Goal: Transaction & Acquisition: Purchase product/service

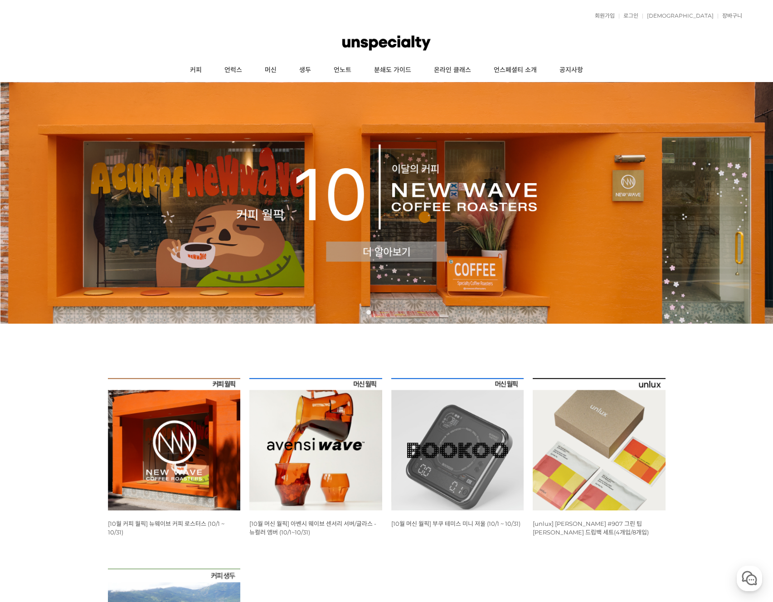
scroll to position [107, 0]
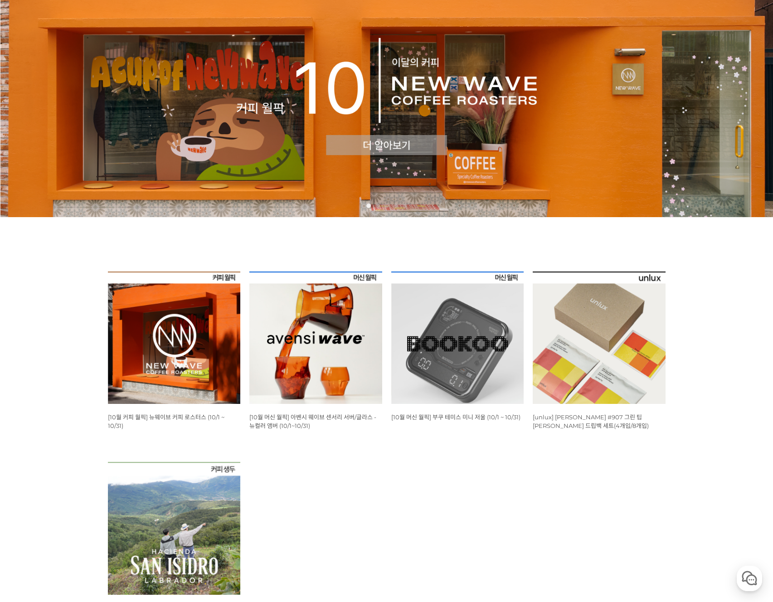
click at [169, 341] on img at bounding box center [174, 338] width 133 height 133
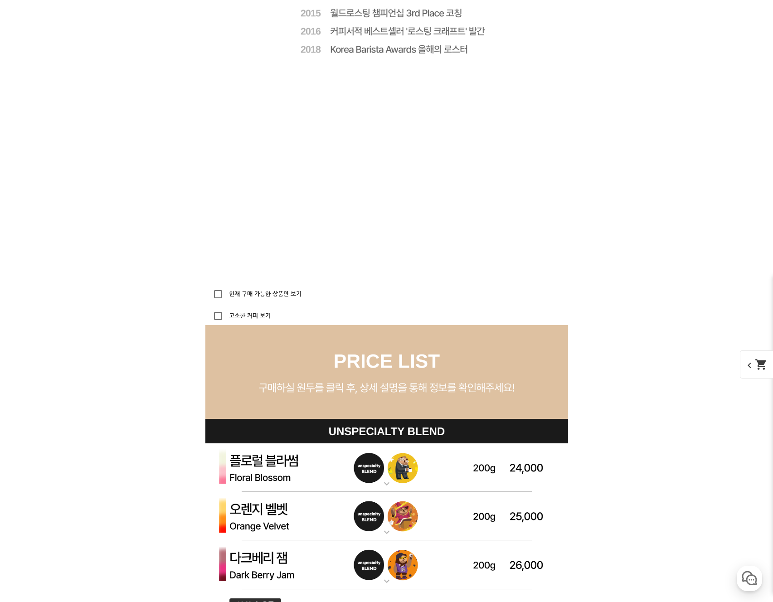
scroll to position [2579, 0]
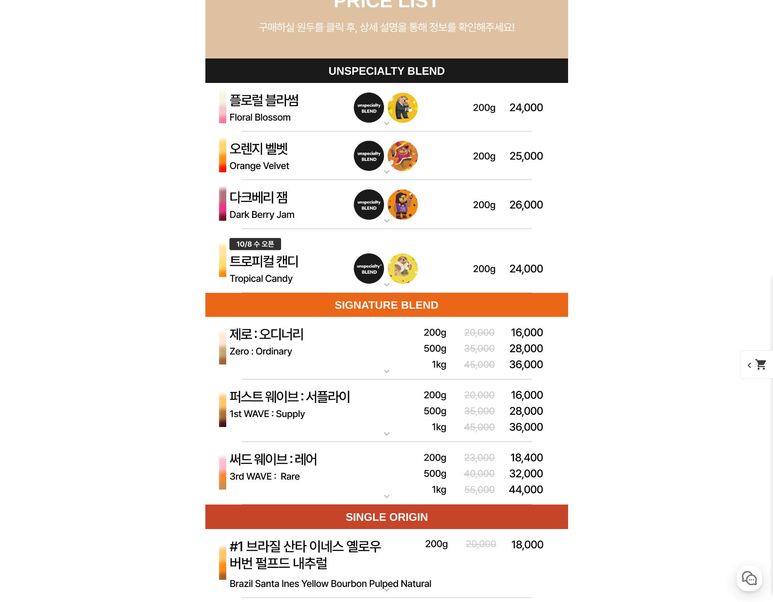
click at [320, 122] on img at bounding box center [386, 107] width 363 height 49
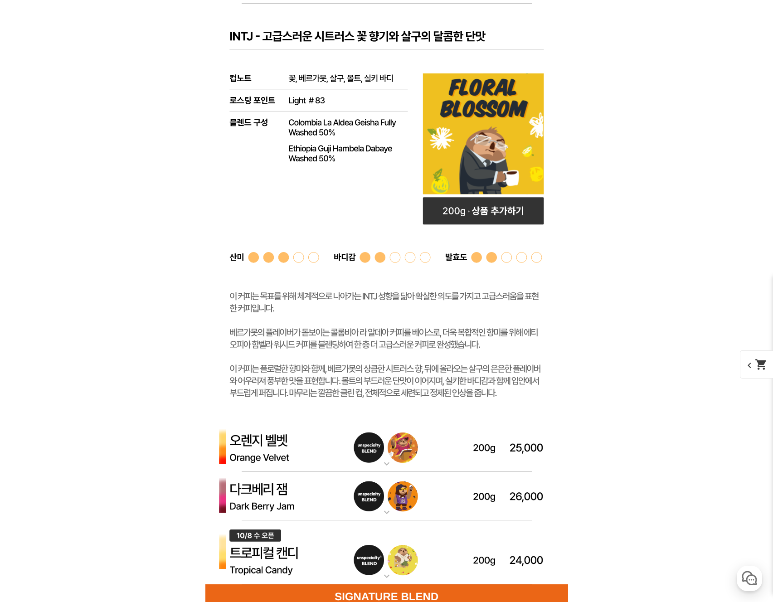
scroll to position [2666, 0]
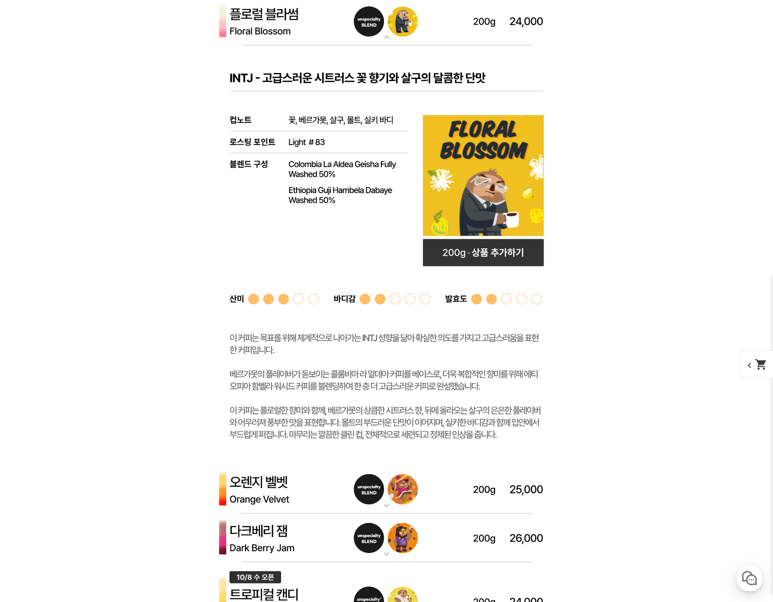
click at [373, 32] on img at bounding box center [386, 21] width 363 height 49
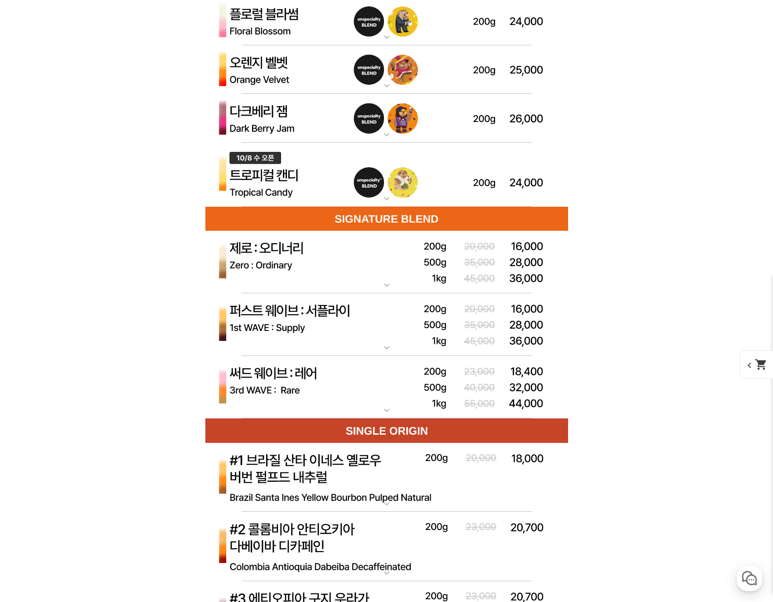
click at [368, 48] on p "오렌지 벨벳 (언스페셜티 블렌드)" at bounding box center [386, 48] width 363 height 7
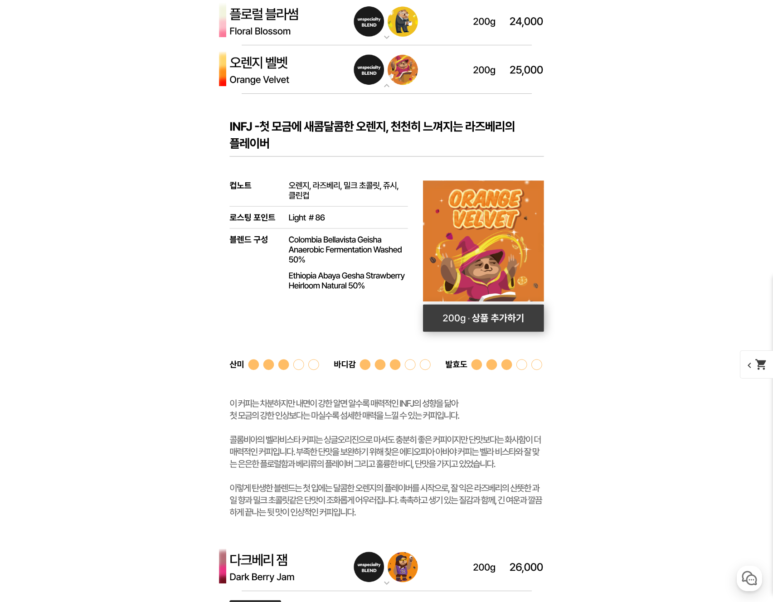
click at [465, 313] on rect at bounding box center [482, 318] width 121 height 27
select select "오렌지 벨벳 (언스페셜티 블렌드)"
select select "200g"
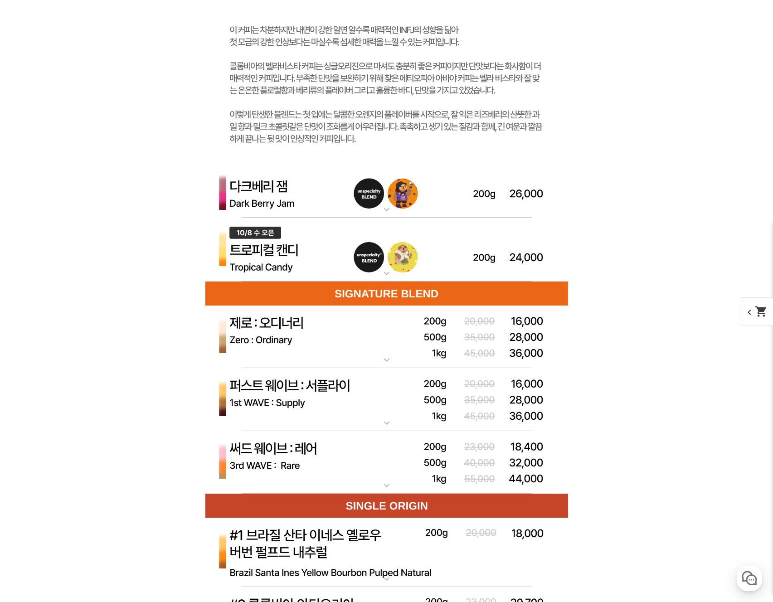
scroll to position [3028, 0]
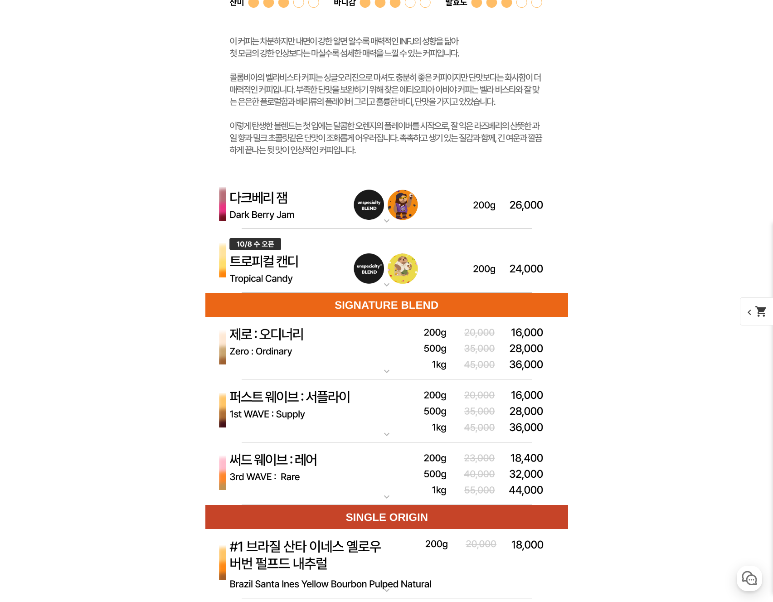
click at [411, 200] on img at bounding box center [386, 204] width 363 height 49
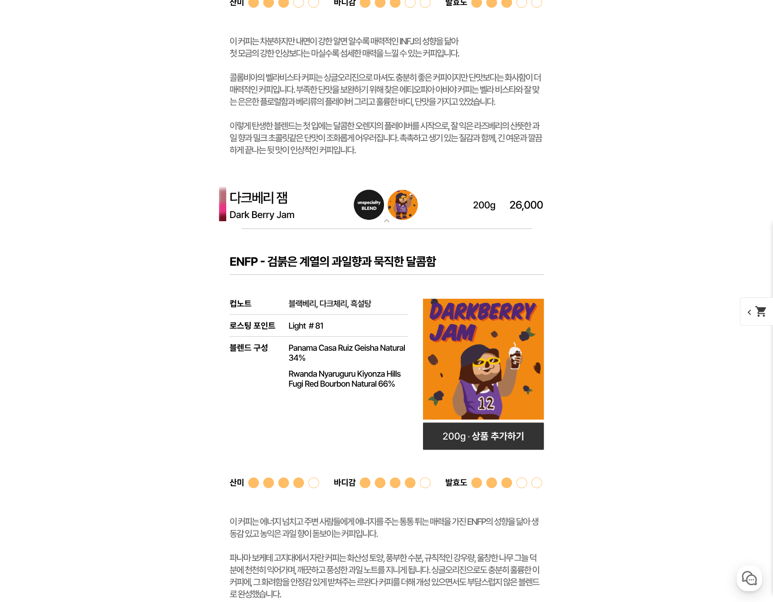
scroll to position [3183, 0]
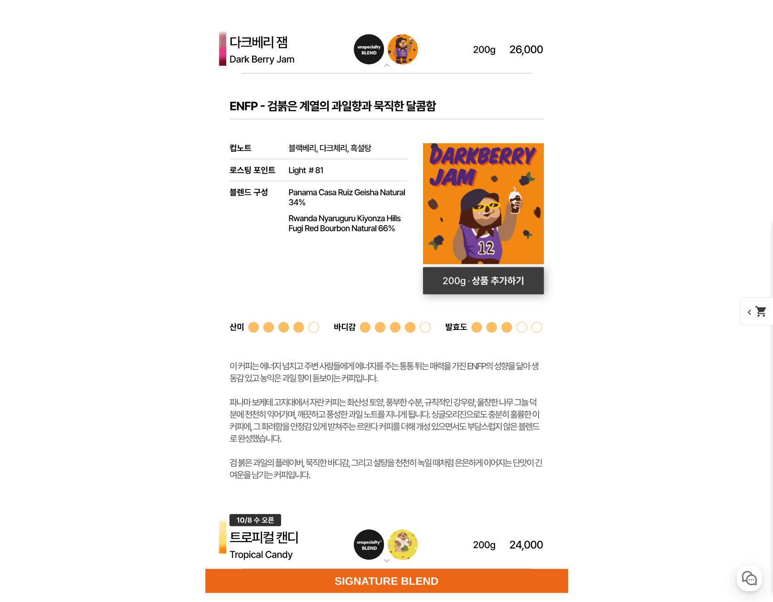
click at [505, 283] on rect at bounding box center [483, 280] width 121 height 27
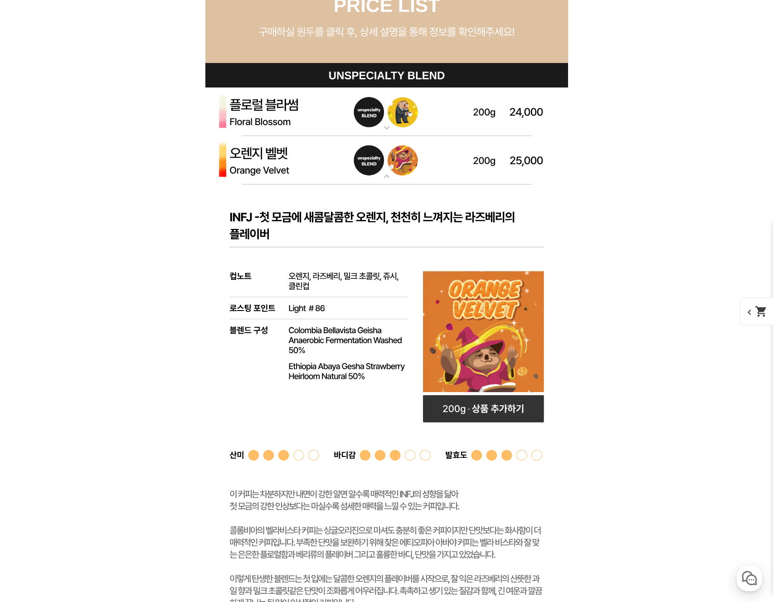
scroll to position [2484, 0]
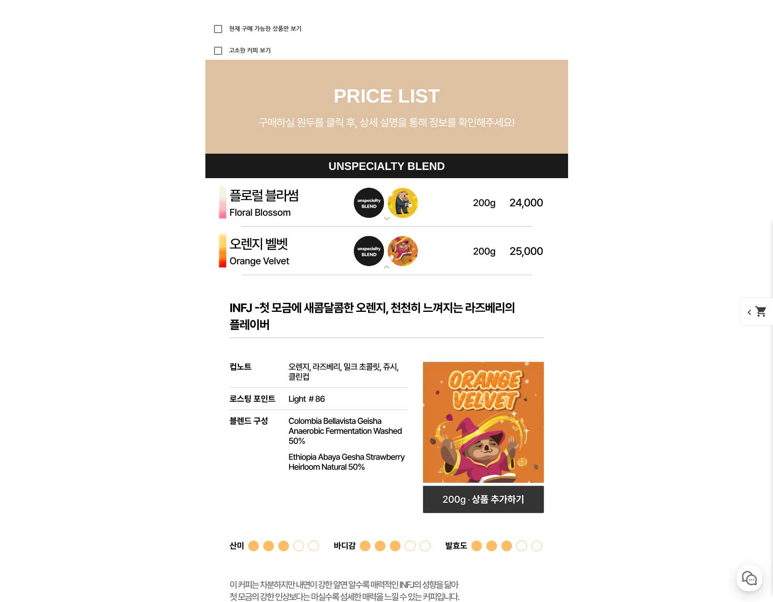
click at [375, 248] on img at bounding box center [386, 251] width 363 height 49
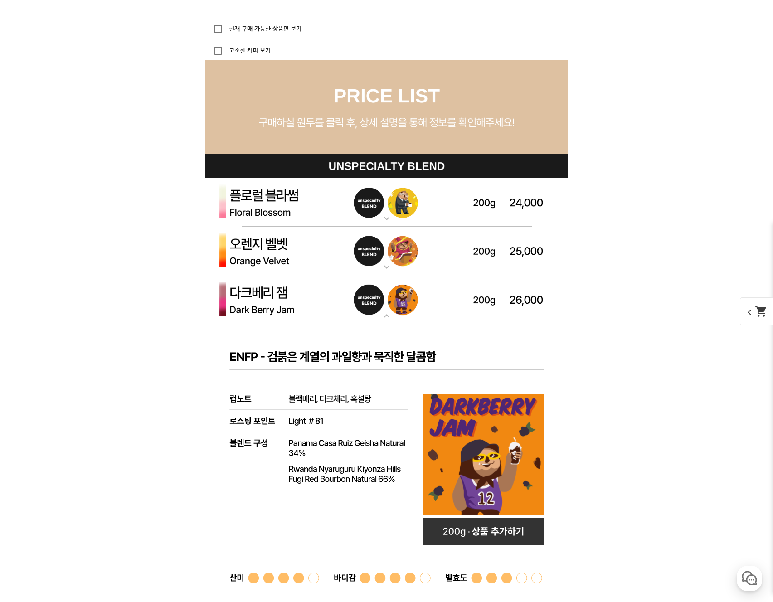
click at [376, 250] on img at bounding box center [386, 251] width 363 height 49
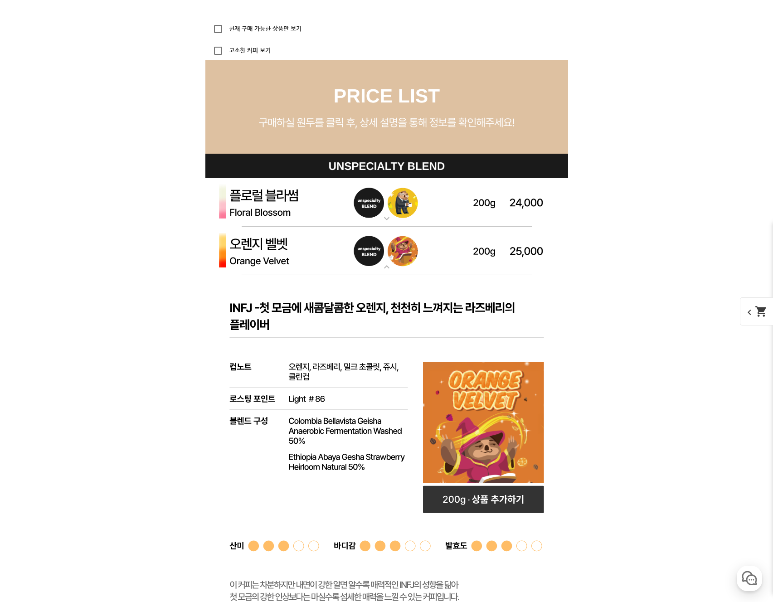
scroll to position [2536, 0]
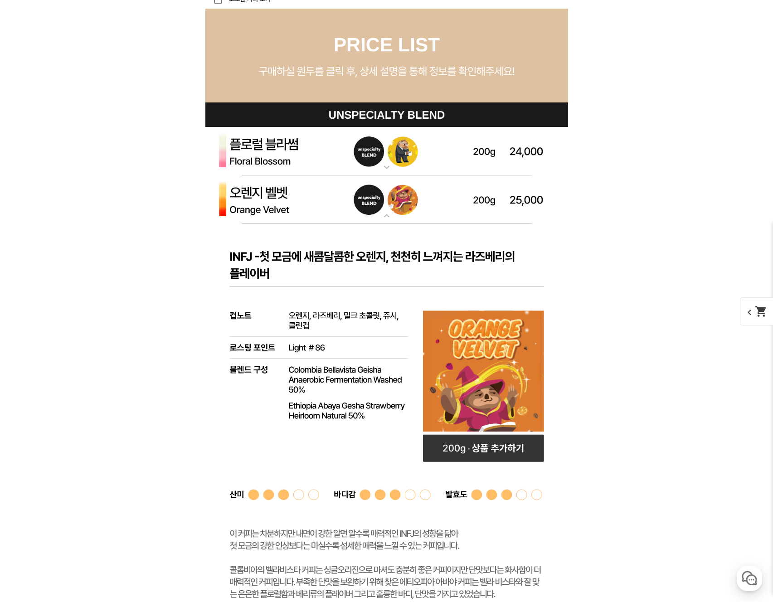
click at [355, 184] on img at bounding box center [386, 199] width 363 height 49
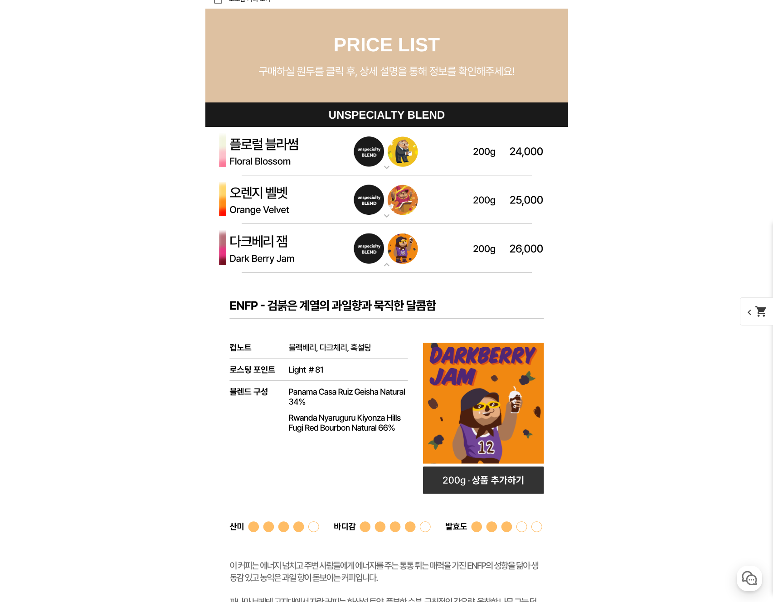
click at [380, 266] on mat-icon "expand_more" at bounding box center [387, 264] width 18 height 11
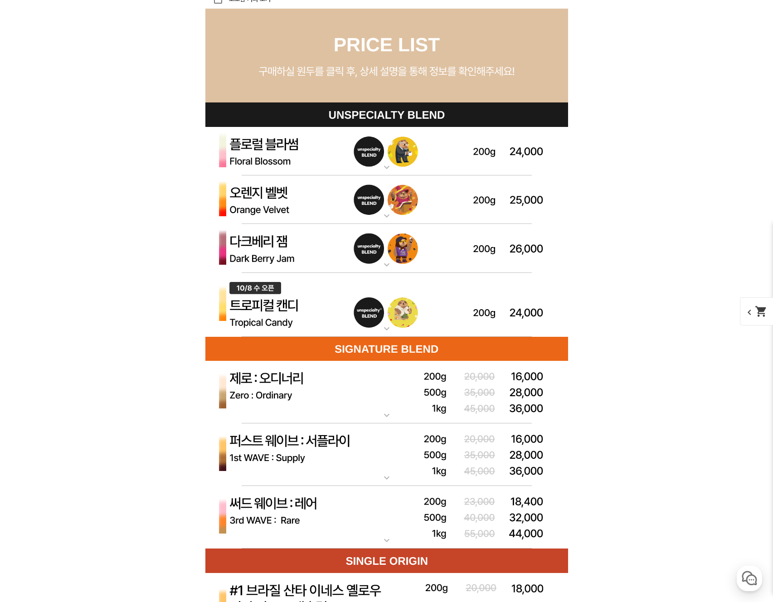
click at [381, 262] on mat-icon "expand_more" at bounding box center [387, 264] width 18 height 11
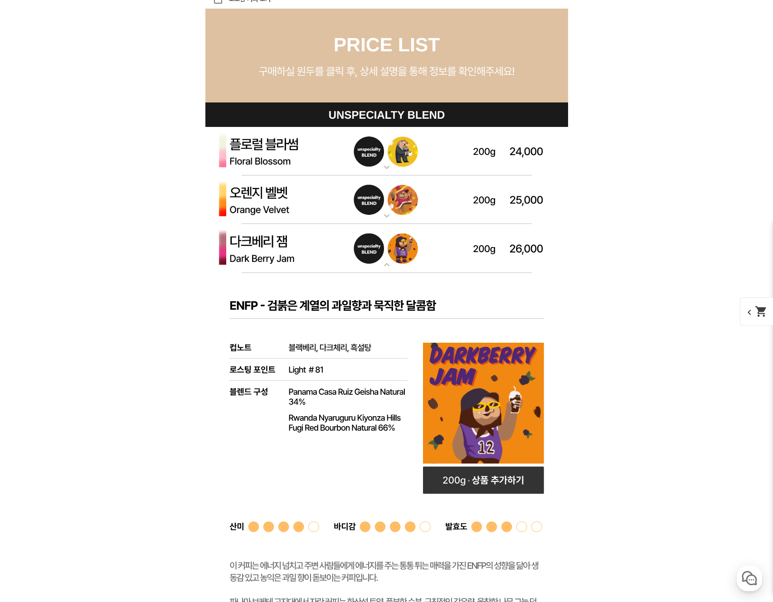
click at [380, 260] on mat-icon "expand_more" at bounding box center [387, 264] width 18 height 11
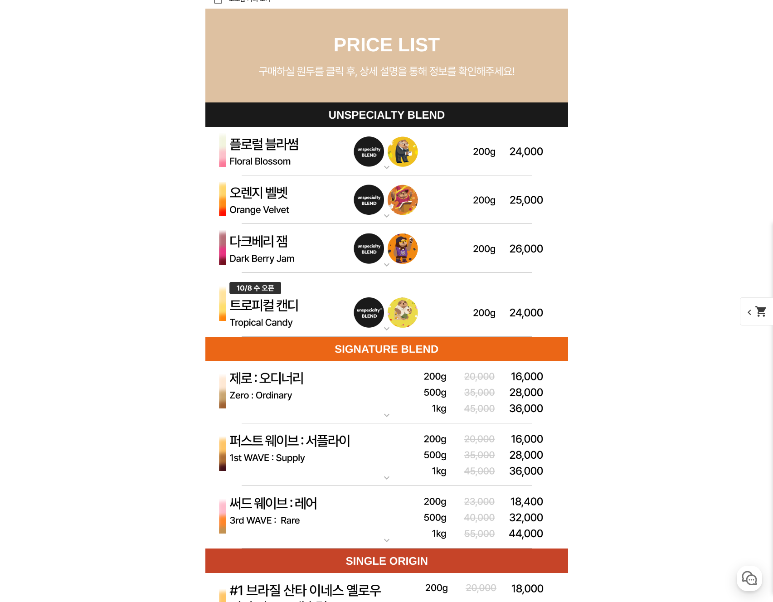
click at [374, 311] on img at bounding box center [386, 305] width 363 height 64
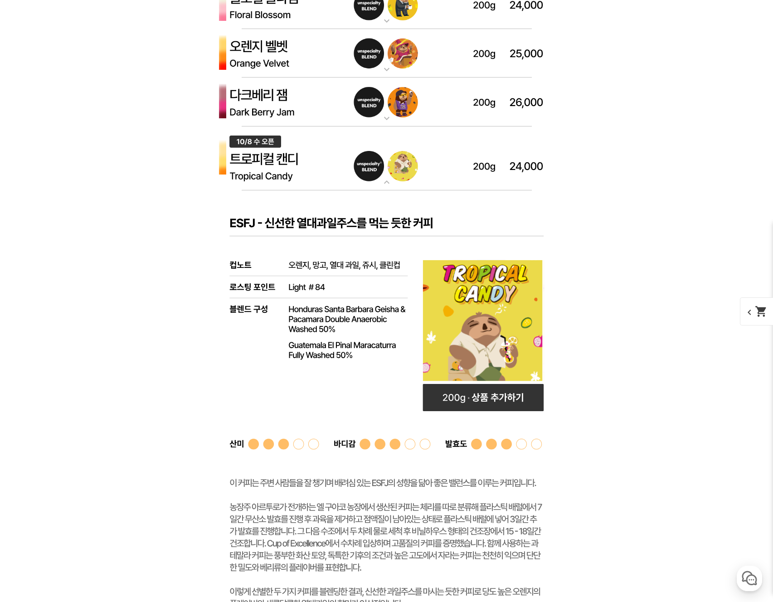
scroll to position [2791, 0]
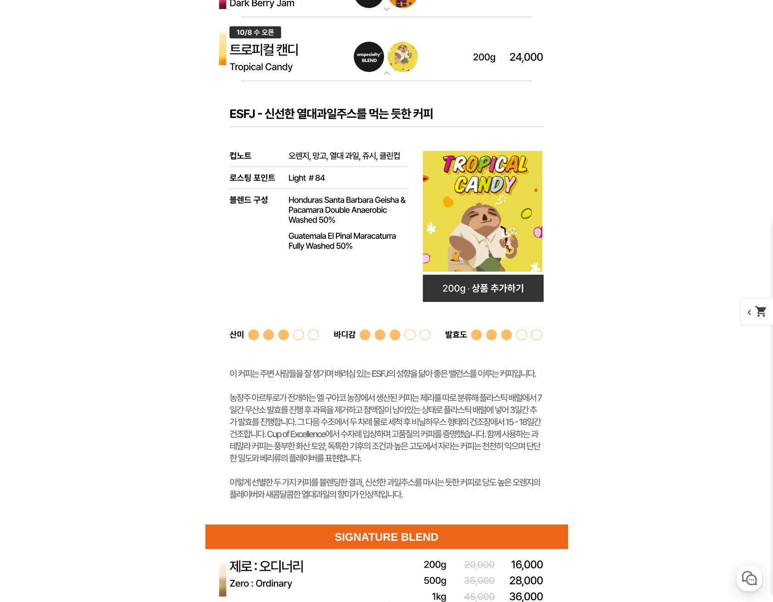
click at [412, 58] on img at bounding box center [386, 49] width 363 height 64
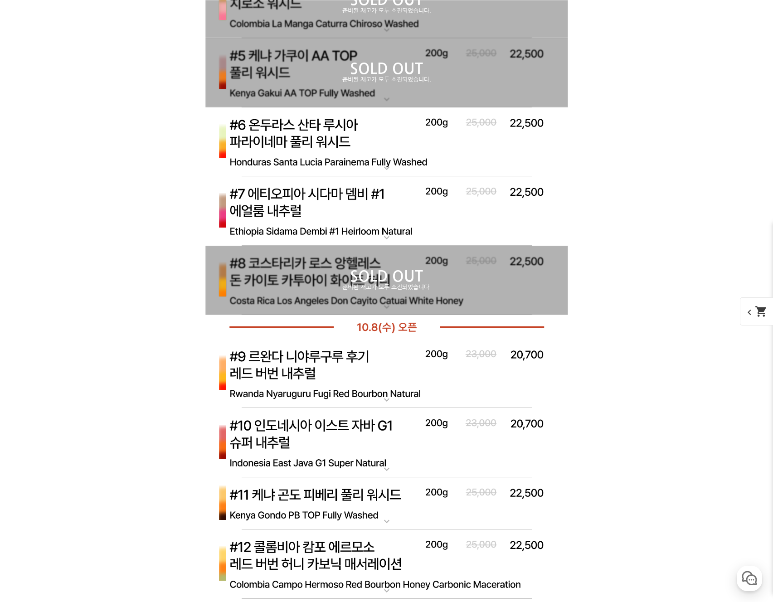
scroll to position [3389, 0]
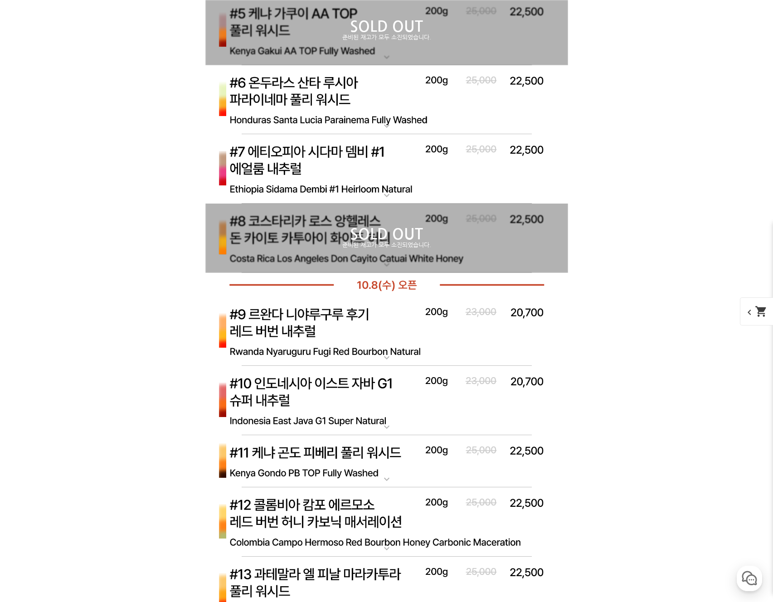
click at [399, 171] on img at bounding box center [386, 169] width 363 height 70
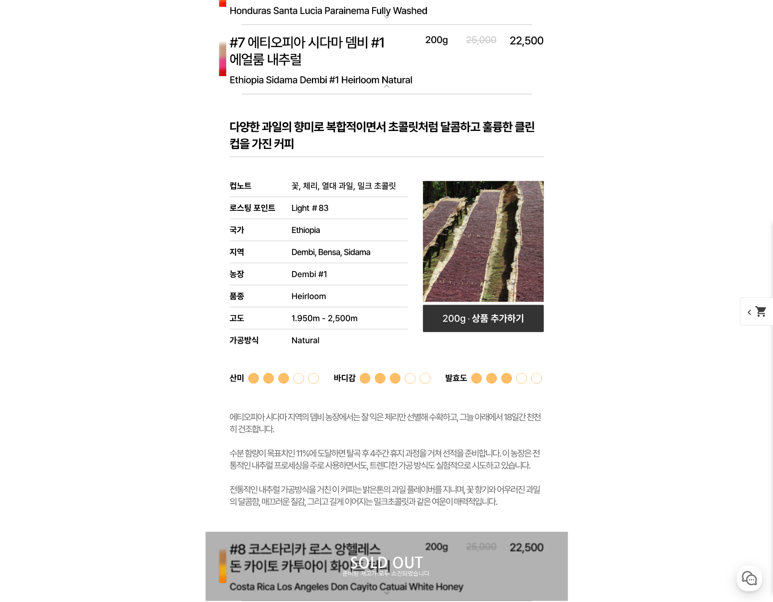
scroll to position [3405, 0]
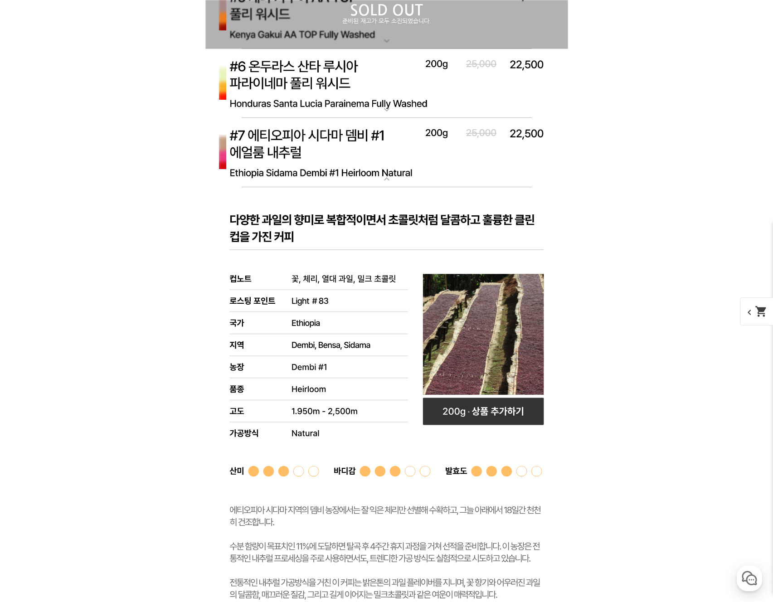
click at [395, 146] on img at bounding box center [386, 153] width 363 height 70
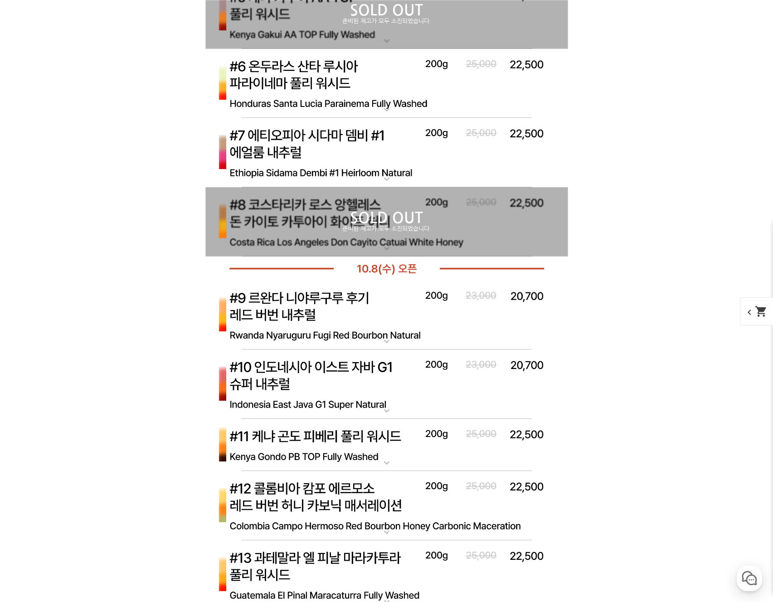
click at [395, 145] on img at bounding box center [386, 153] width 363 height 70
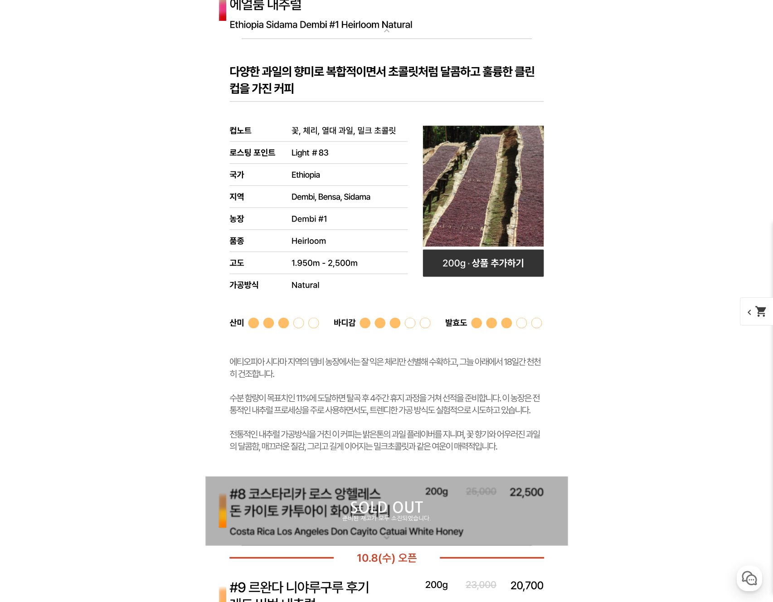
scroll to position [3542, 0]
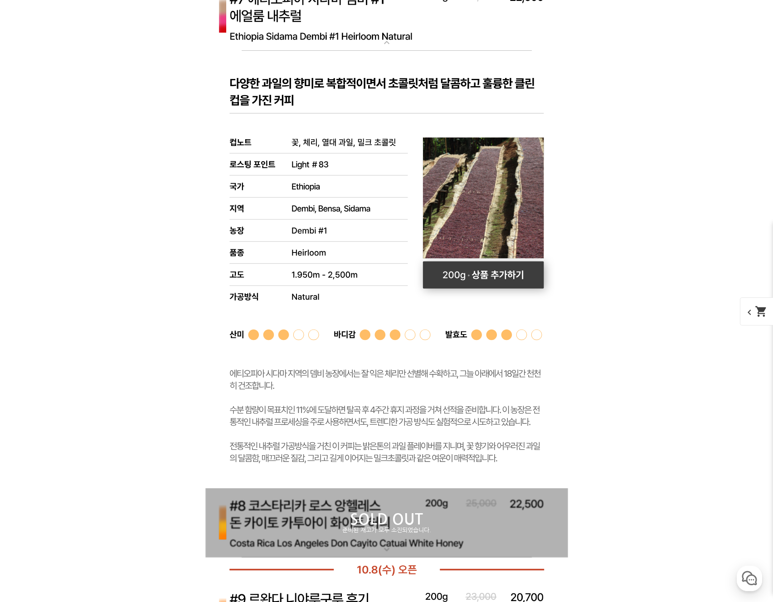
click at [492, 271] on rect at bounding box center [482, 275] width 121 height 27
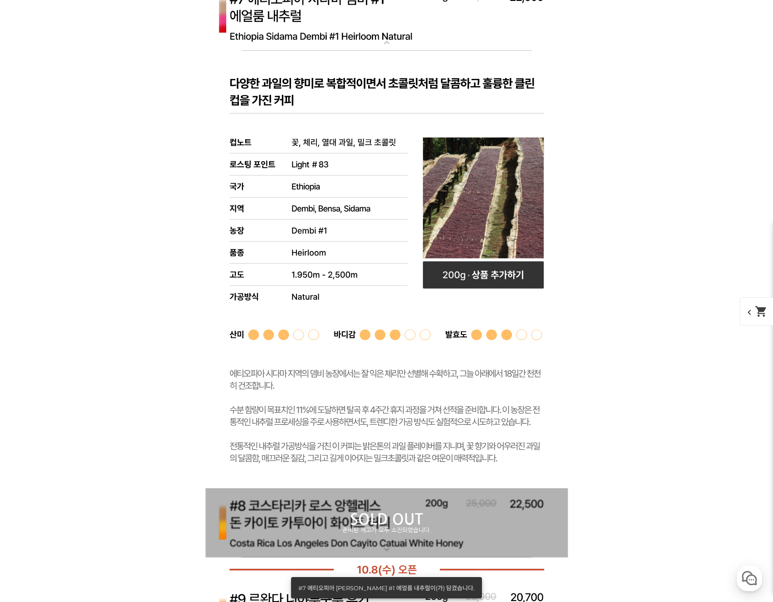
click at [357, 26] on img at bounding box center [386, 16] width 363 height 70
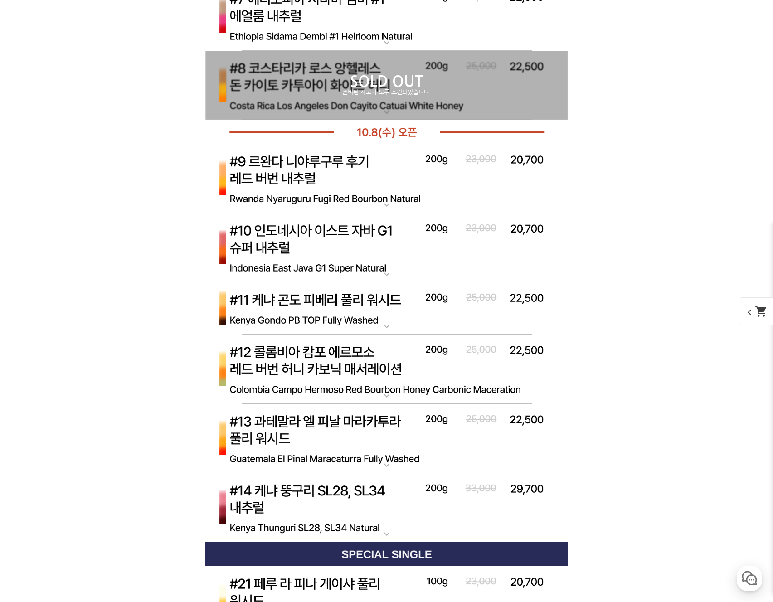
click at [426, 180] on img at bounding box center [386, 179] width 363 height 70
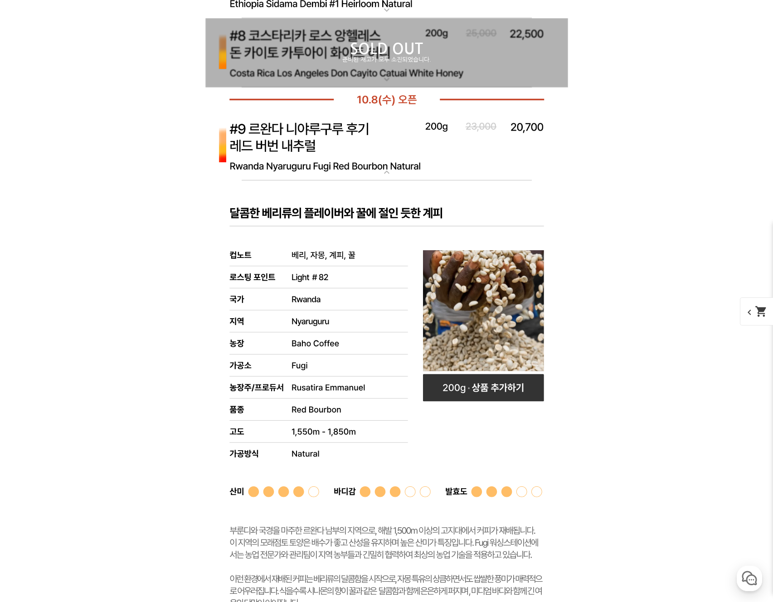
scroll to position [3615, 0]
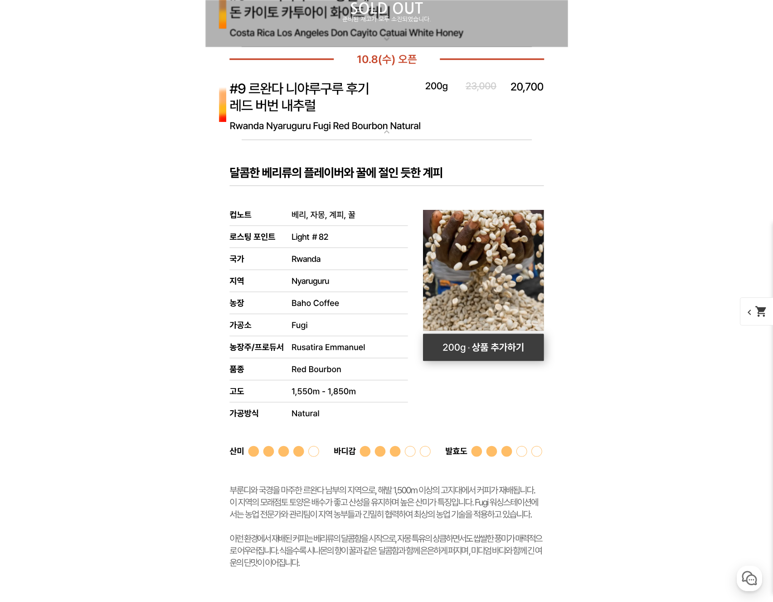
click at [498, 344] on rect at bounding box center [482, 347] width 121 height 27
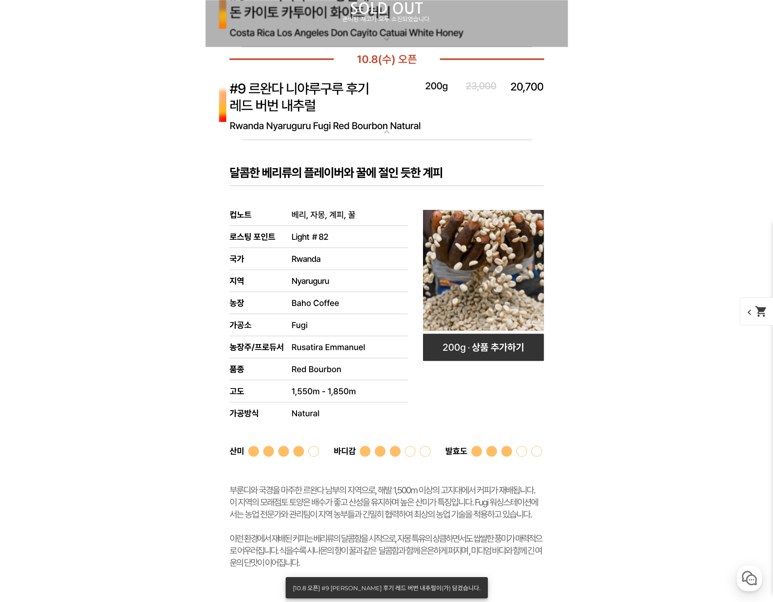
click at [349, 113] on img at bounding box center [386, 106] width 363 height 70
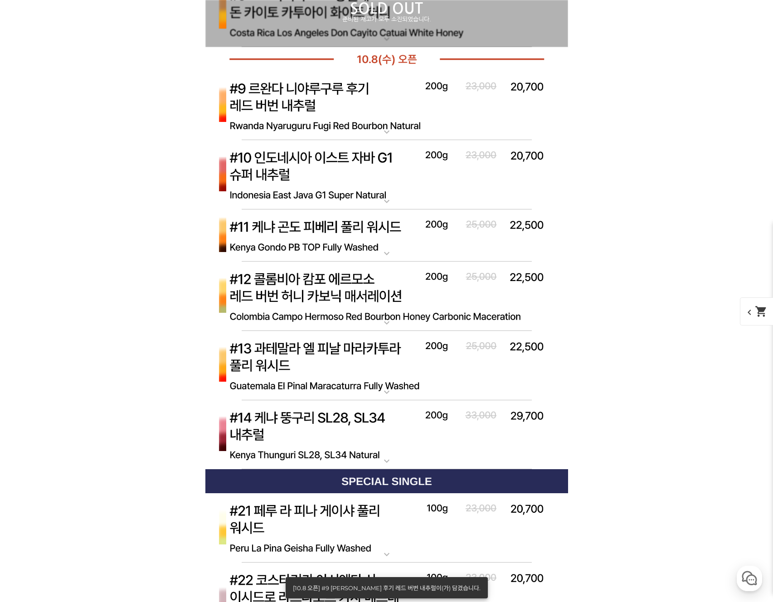
click at [403, 187] on img at bounding box center [386, 175] width 363 height 70
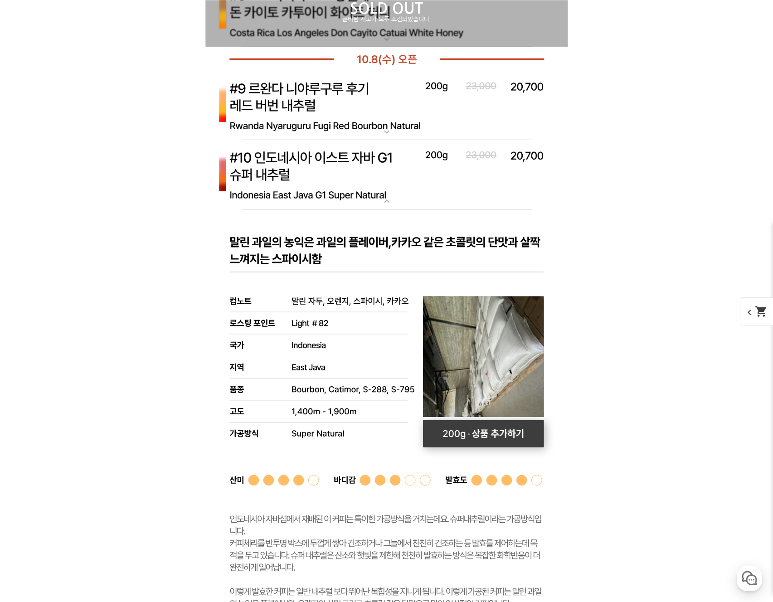
click at [471, 439] on rect at bounding box center [483, 433] width 121 height 27
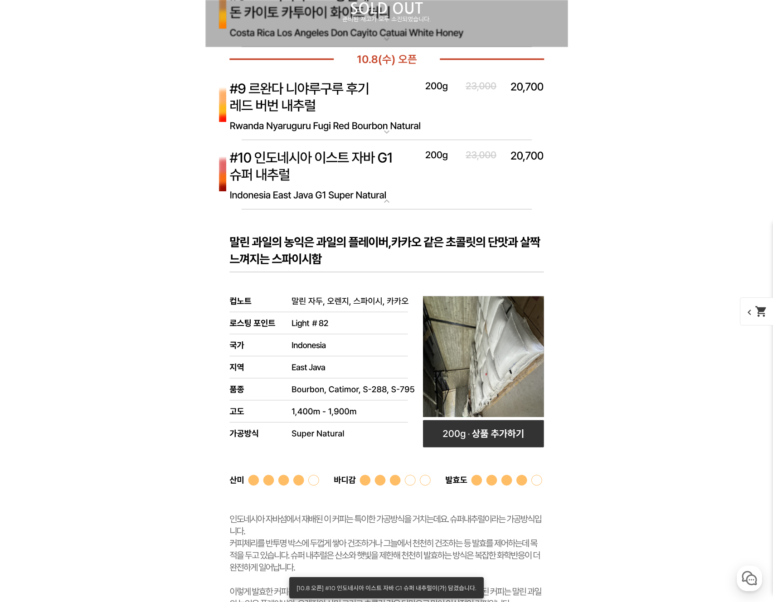
click at [366, 189] on img at bounding box center [386, 175] width 363 height 70
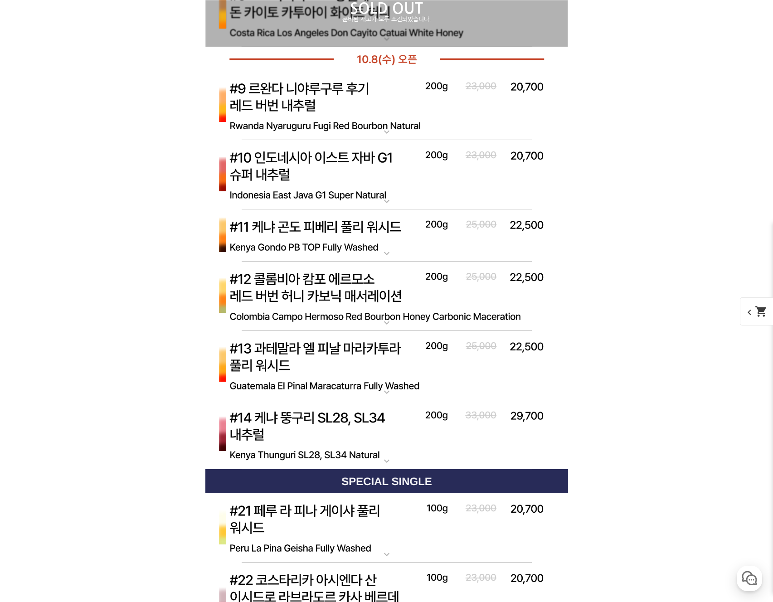
click at [419, 305] on img at bounding box center [386, 297] width 363 height 70
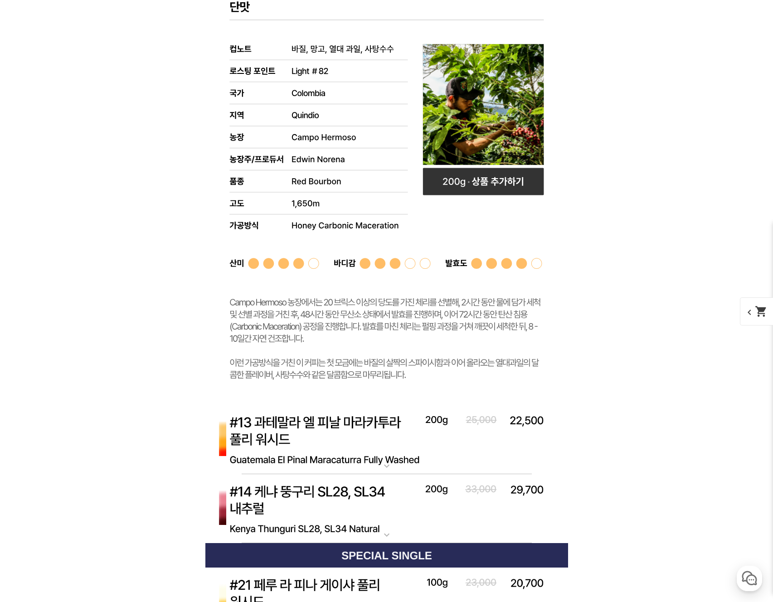
scroll to position [3923, 0]
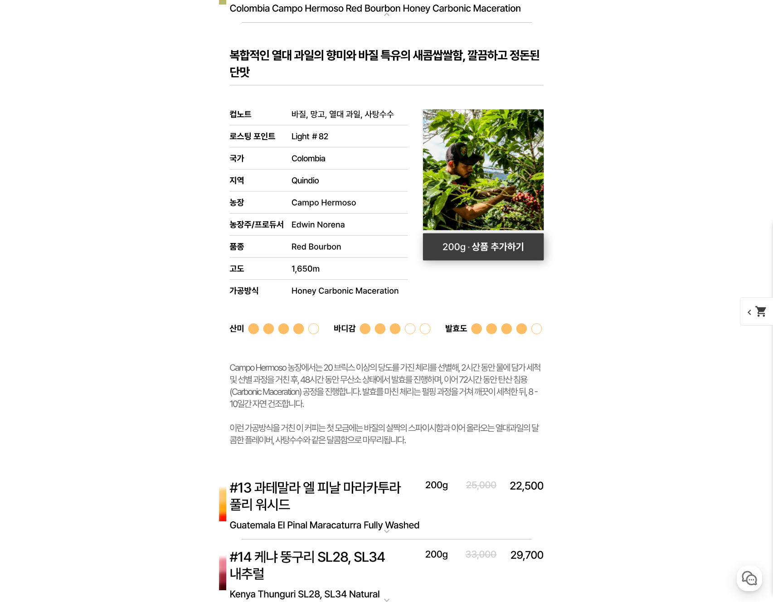
click at [470, 239] on rect at bounding box center [482, 246] width 121 height 27
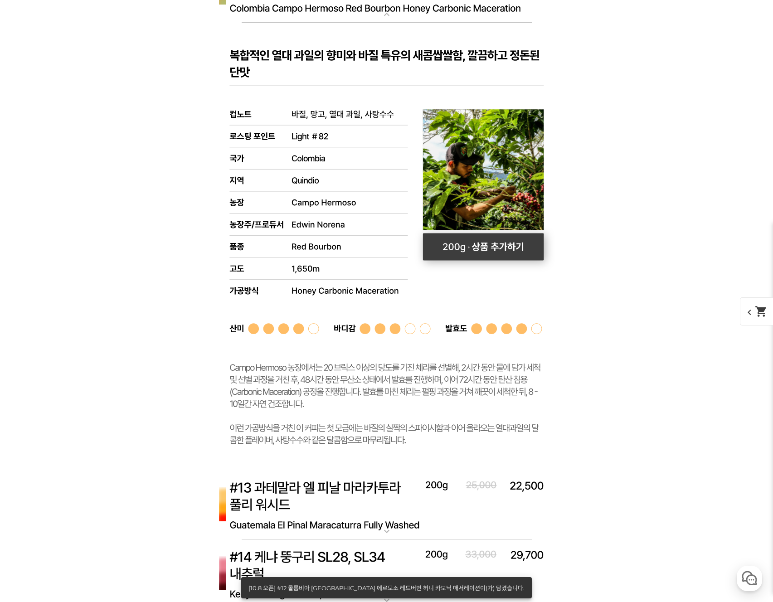
scroll to position [3777, 0]
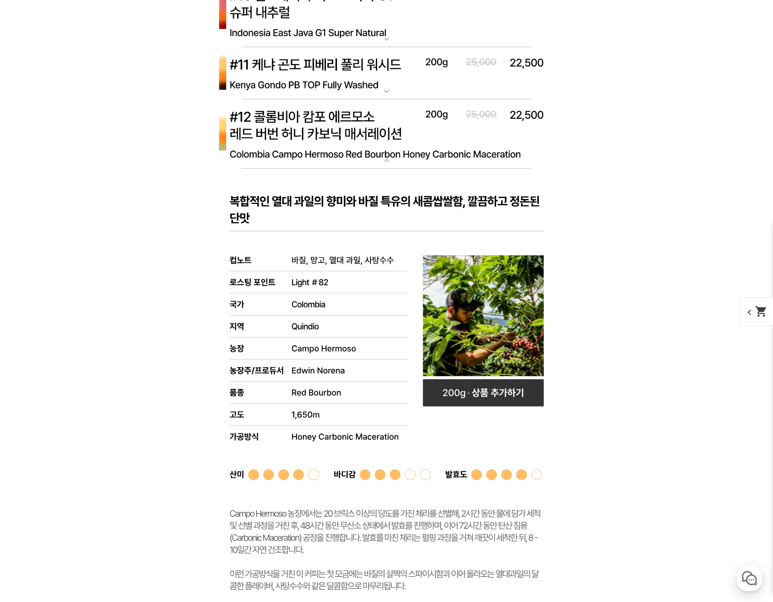
click at [448, 169] on rect at bounding box center [386, 392] width 363 height 447
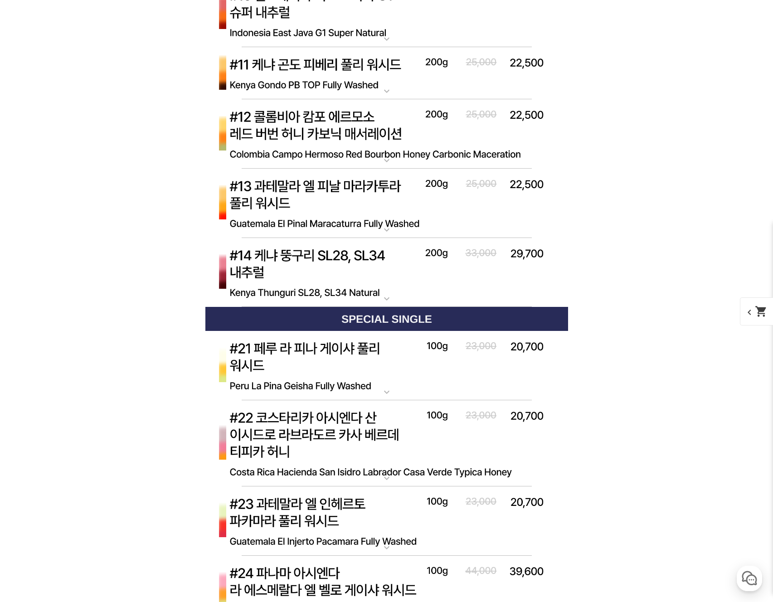
click at [414, 277] on img at bounding box center [386, 273] width 363 height 70
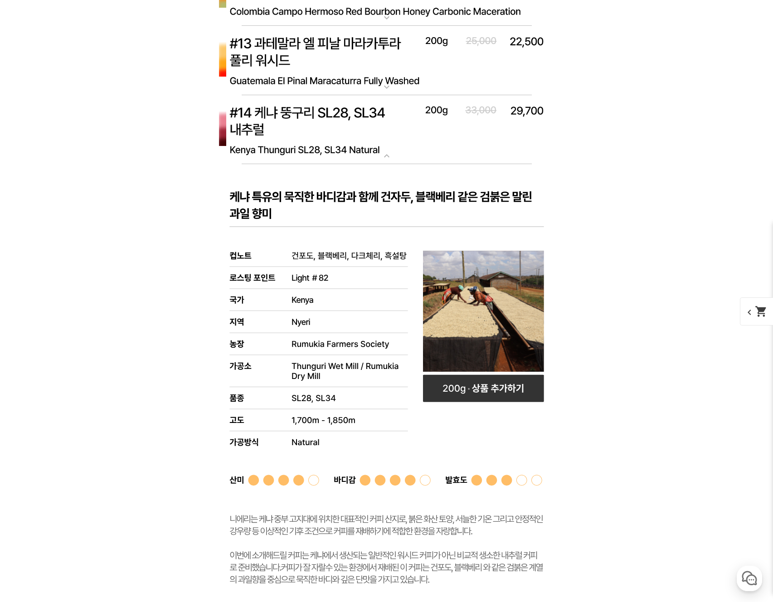
scroll to position [4159, 0]
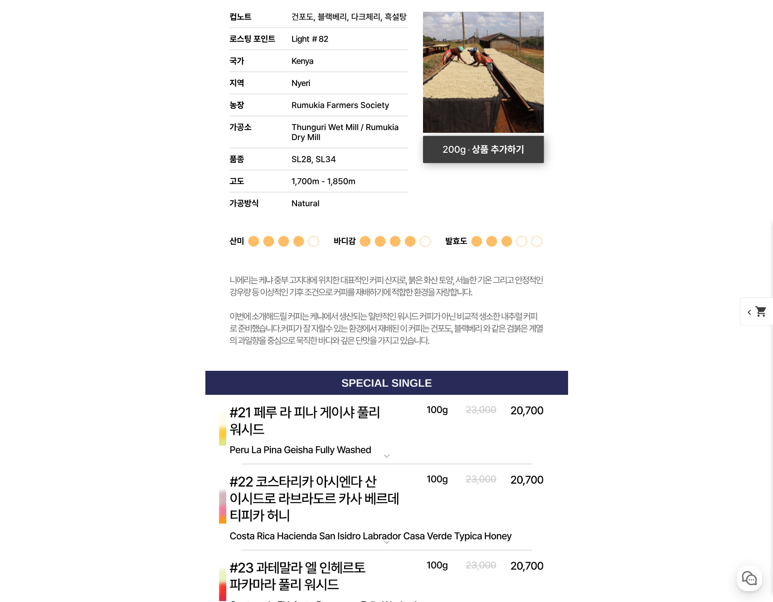
click at [492, 154] on rect at bounding box center [482, 149] width 121 height 27
select select "[10.8 오픈] #14 케냐 뚱구리 SL28 SL34 내추럴"
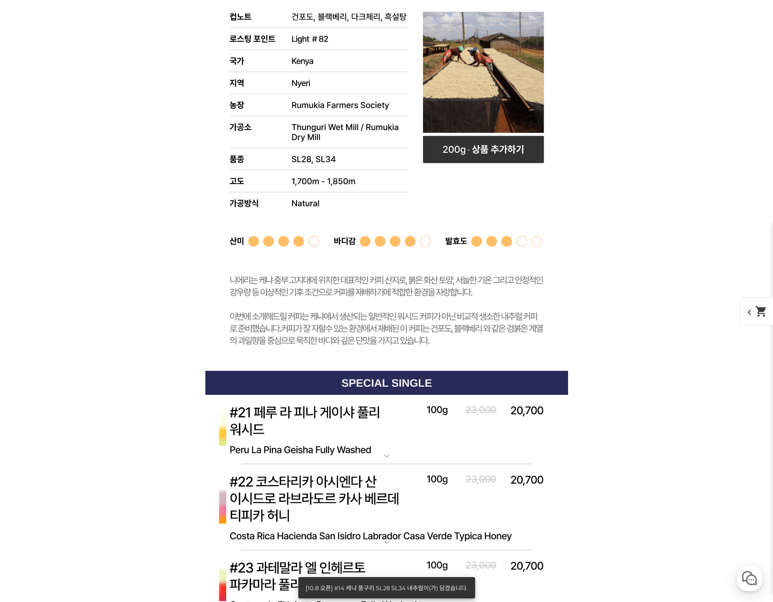
scroll to position [3986, 0]
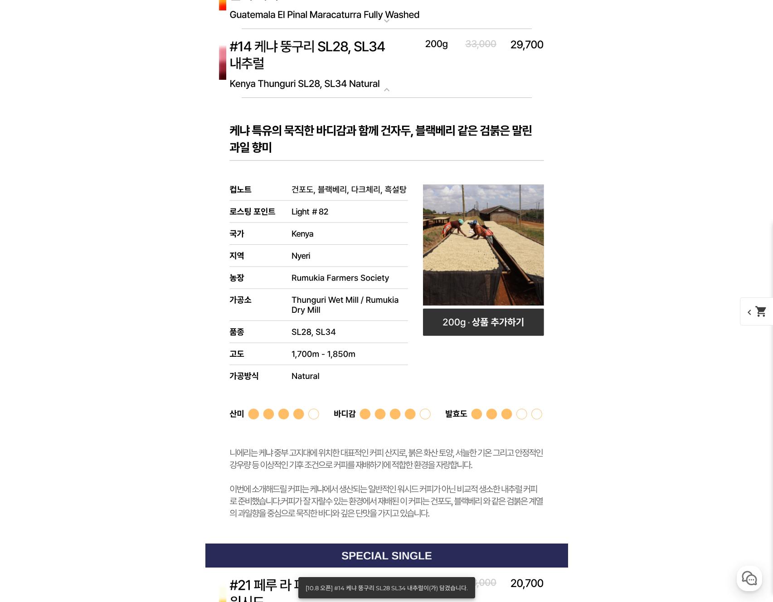
click at [423, 75] on img at bounding box center [386, 64] width 363 height 70
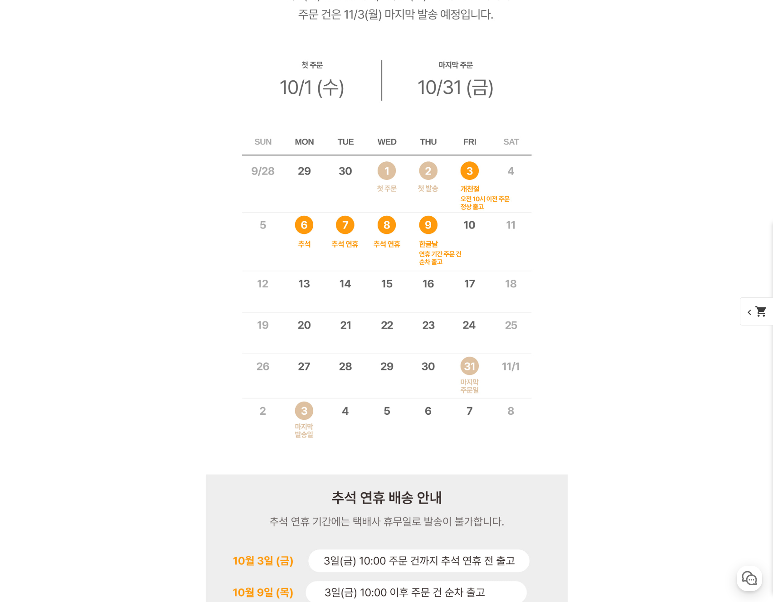
scroll to position [6114, 0]
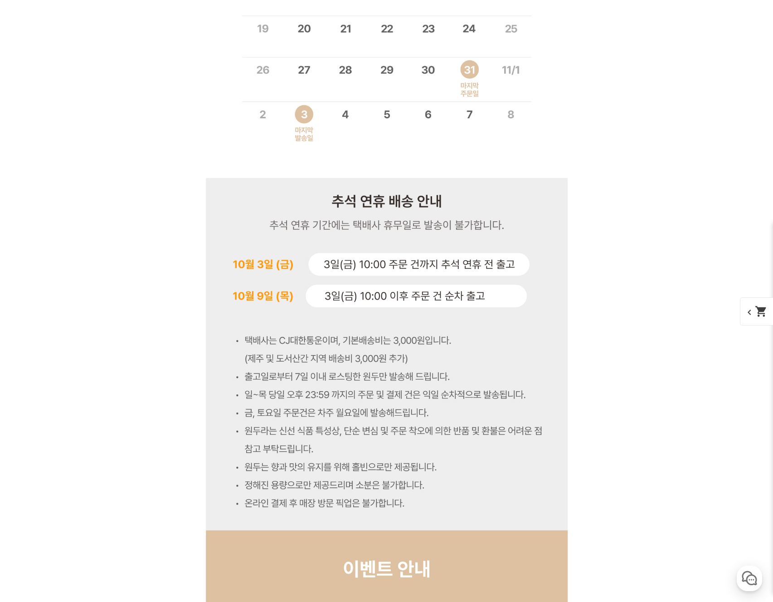
click at [753, 316] on span "chevron_left shopping_cart" at bounding box center [763, 311] width 47 height 28
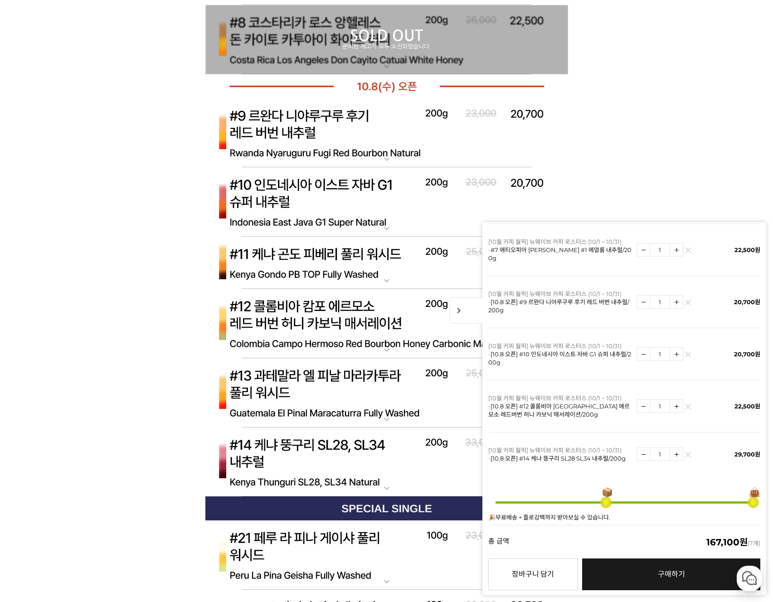
scroll to position [3680, 0]
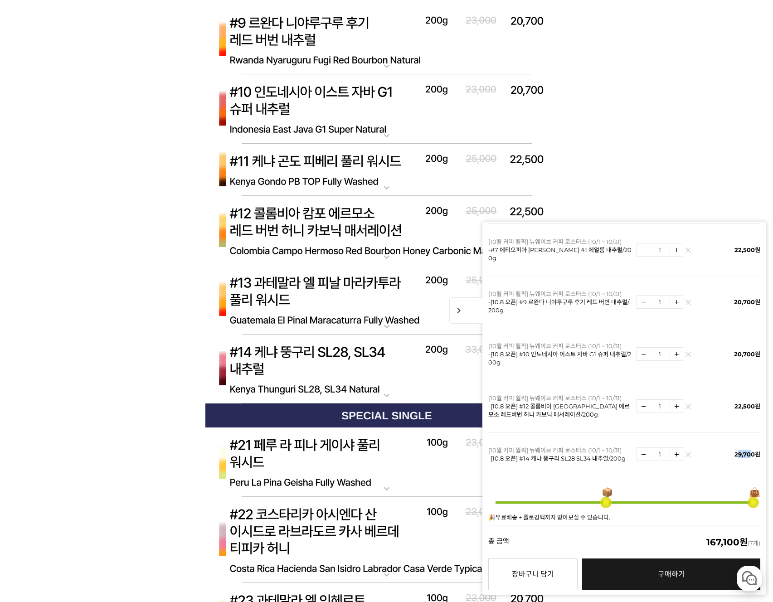
drag, startPoint x: 731, startPoint y: 439, endPoint x: 743, endPoint y: 437, distance: 12.4
click at [743, 451] on span "29,700원" at bounding box center [747, 454] width 26 height 7
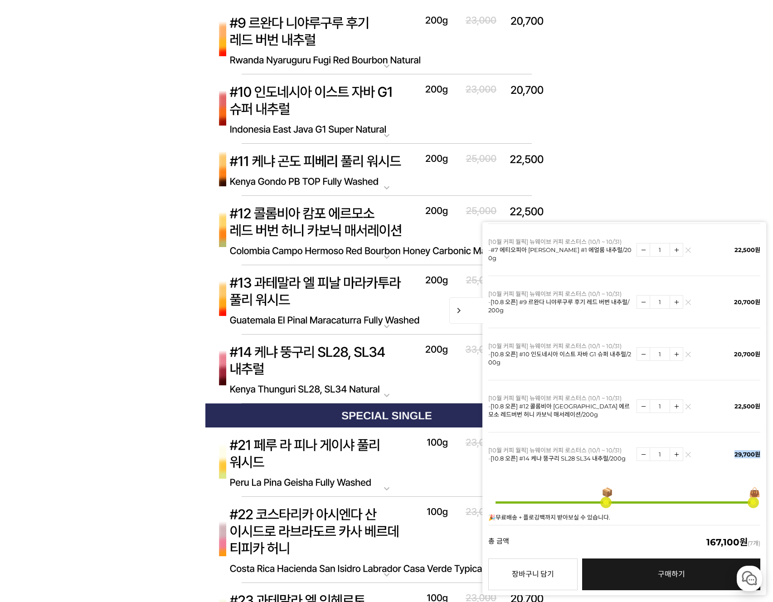
click at [738, 432] on td "29,700원" at bounding box center [735, 454] width 49 height 44
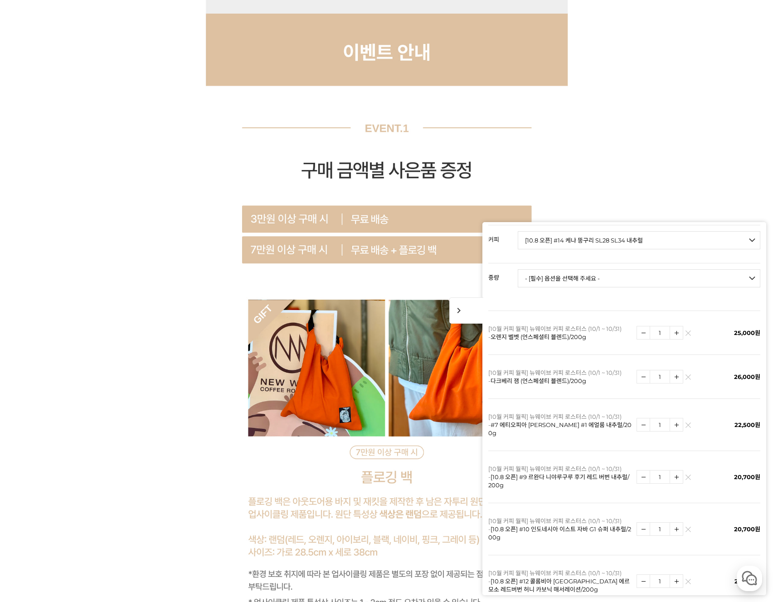
scroll to position [6782, 0]
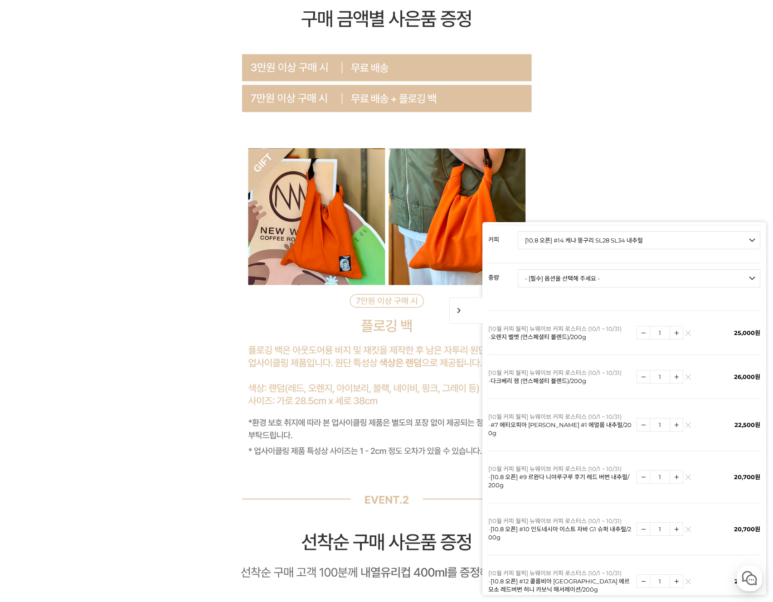
click at [618, 137] on div "게시글 신고하기 신고사유 관련없는 내용 욕설/비방 개인정보유출 광고/홍보글 기타 신고해주신 내용은 쇼핑몰 운영자의 검토 후 내부 운영 정책에 …" at bounding box center [387, 248] width 558 height 13109
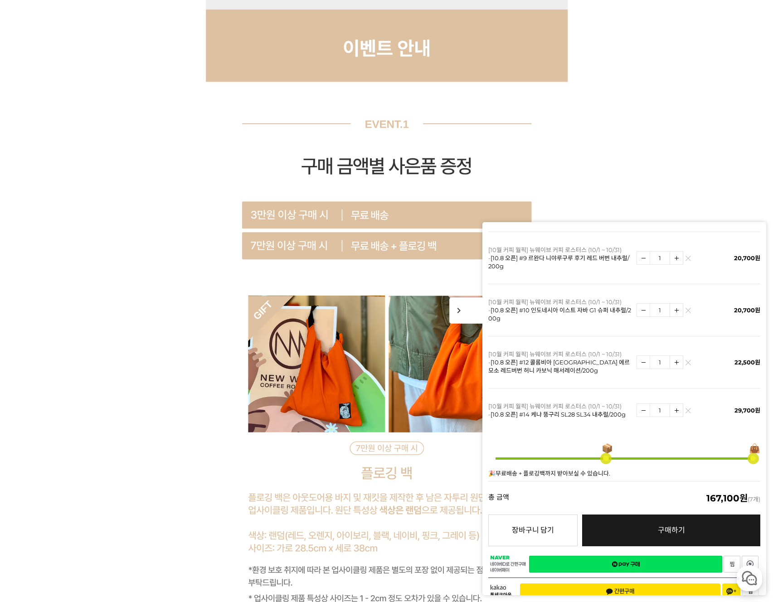
scroll to position [6413, 0]
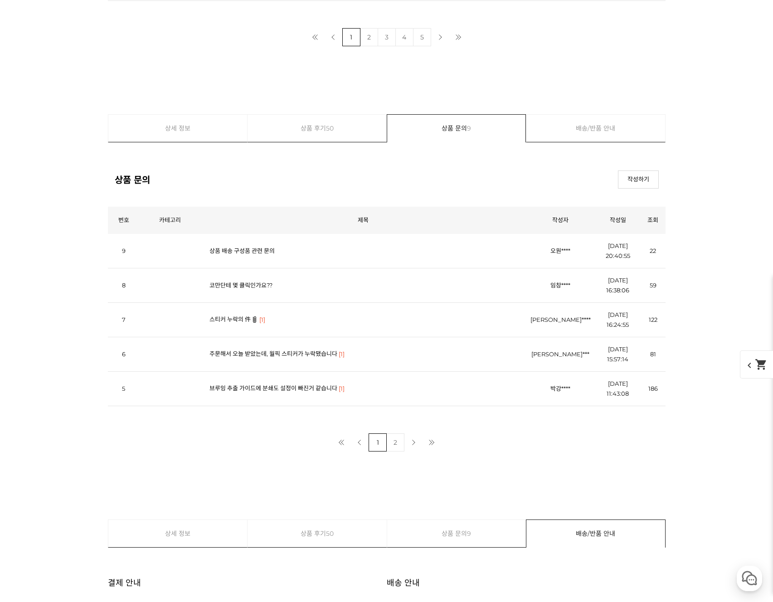
scroll to position [5860, 0]
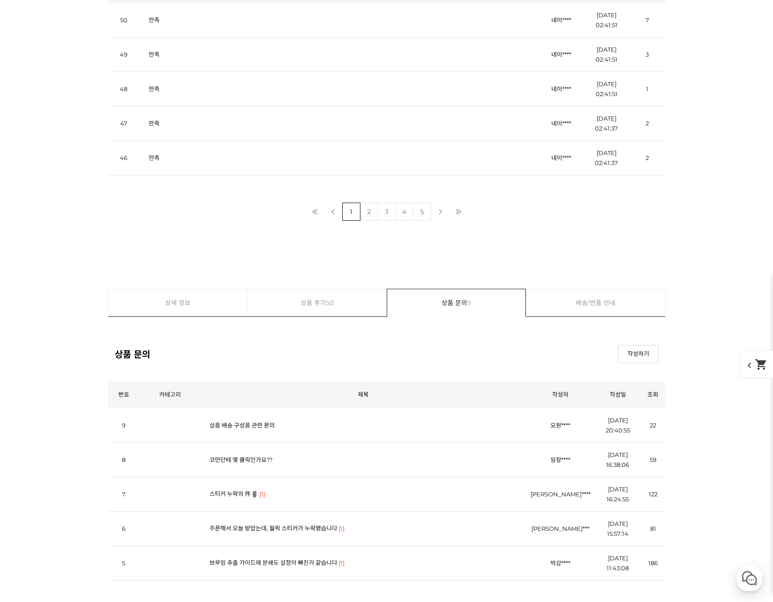
click at [236, 490] on link "스티커 누락의 件" at bounding box center [229, 493] width 41 height 7
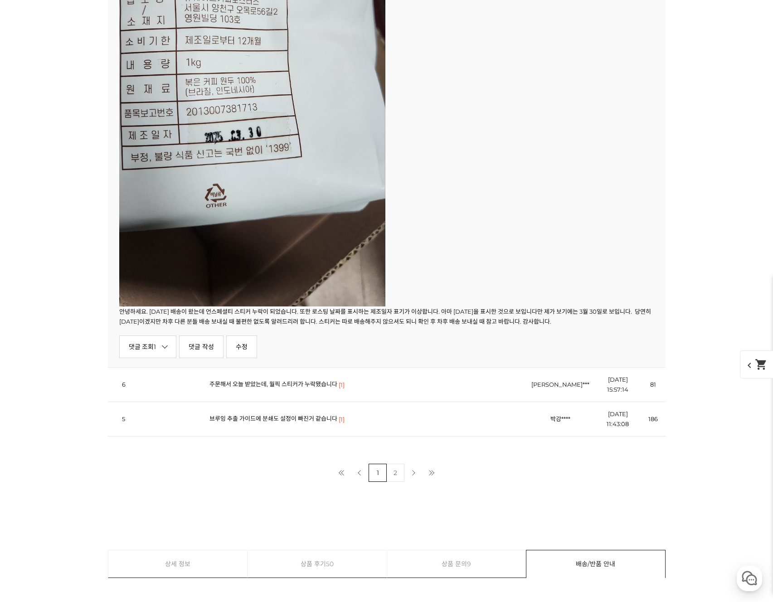
scroll to position [6633, 0]
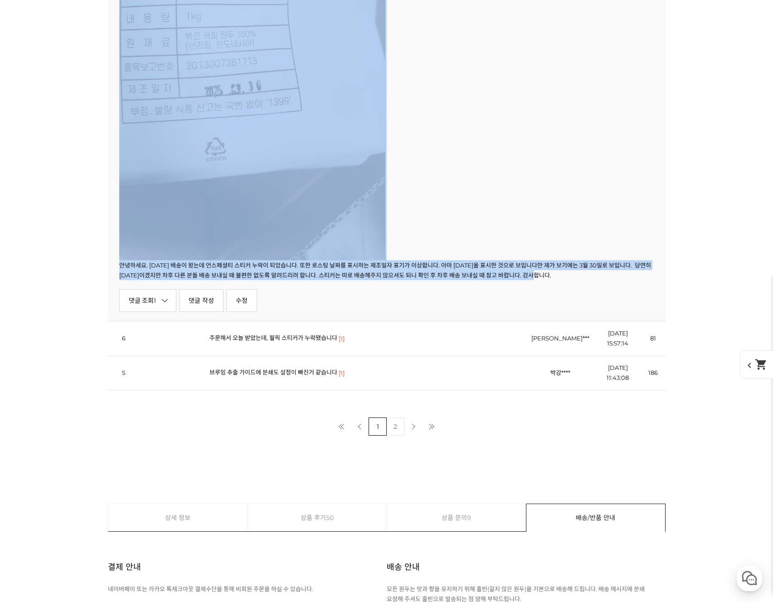
drag, startPoint x: 552, startPoint y: 230, endPoint x: 572, endPoint y: 276, distance: 50.9
click at [572, 276] on div "안녕하세요. 오늘 배송이 왔는데 언스페셜티 스티커 누락이 되었습니다. 또한 로스팅 날짜를 표시하는 제조일자 표기가 이상합니다. 아마 9월 30…" at bounding box center [387, 29] width 558 height 583
click at [572, 276] on p "안녕하세요. 오늘 배송이 왔는데 언스페셜티 스티커 누락이 되었습니다. 또한 로스팅 날짜를 표시하는 제조일자 표기가 이상합니다. 아마 9월 30…" at bounding box center [386, 270] width 535 height 20
drag, startPoint x: 572, startPoint y: 276, endPoint x: 556, endPoint y: 235, distance: 44.8
click at [556, 235] on div "안녕하세요. 오늘 배송이 왔는데 언스페셜티 스티커 누락이 되었습니다. 또한 로스팅 날짜를 표시하는 제조일자 표기가 이상합니다. 아마 9월 30…" at bounding box center [387, 29] width 558 height 583
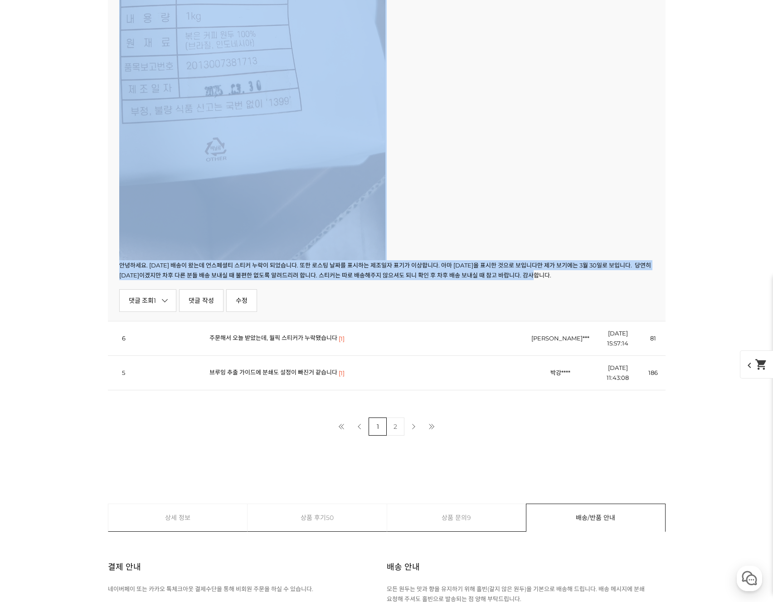
click at [556, 235] on p at bounding box center [386, 4] width 535 height 511
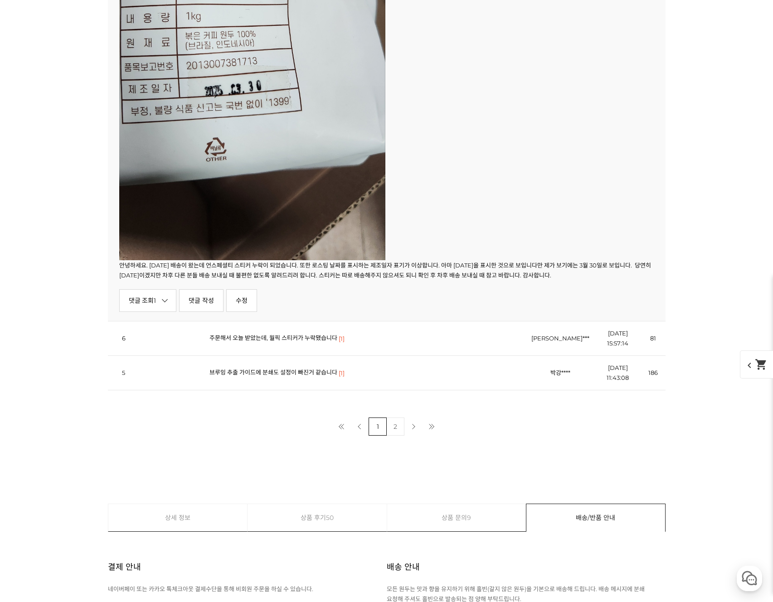
click at [267, 340] on link "주문해서 오늘 받았는데, 월픽 스티커가 누락됐습니다" at bounding box center [273, 337] width 128 height 7
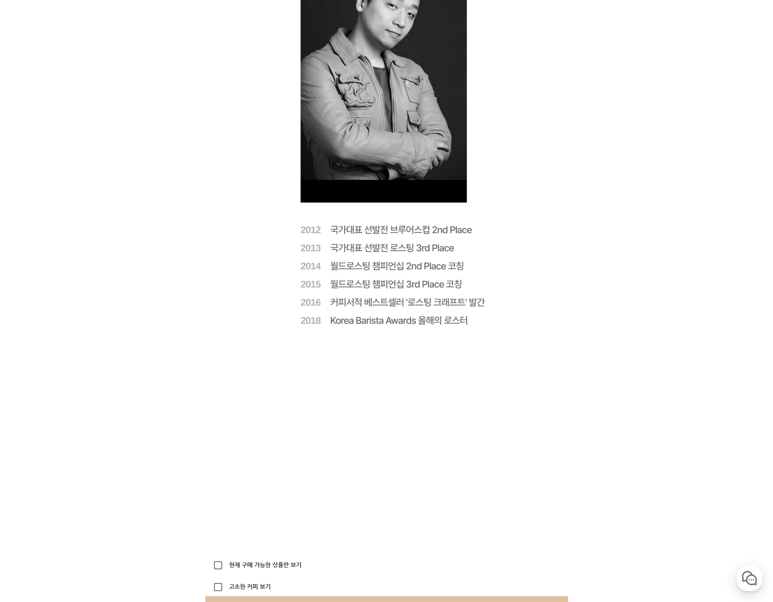
scroll to position [0, 0]
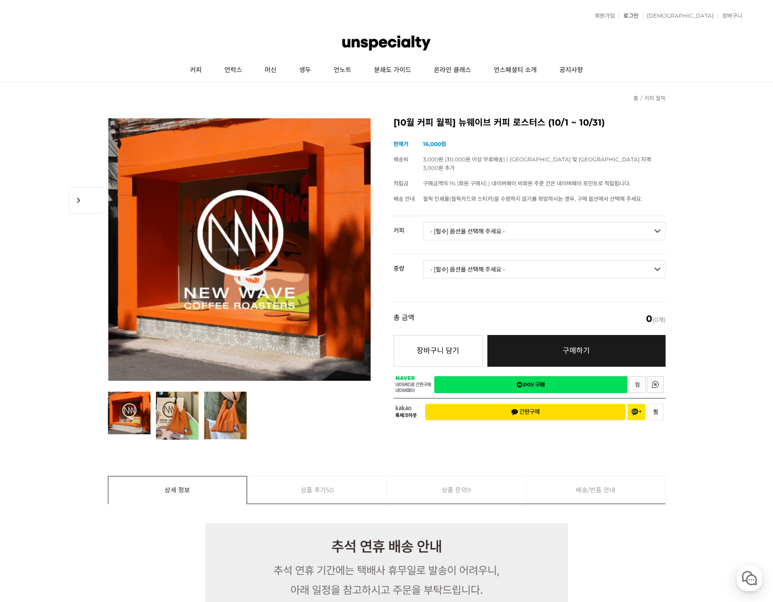
click at [638, 15] on link "로그인" at bounding box center [628, 15] width 19 height 5
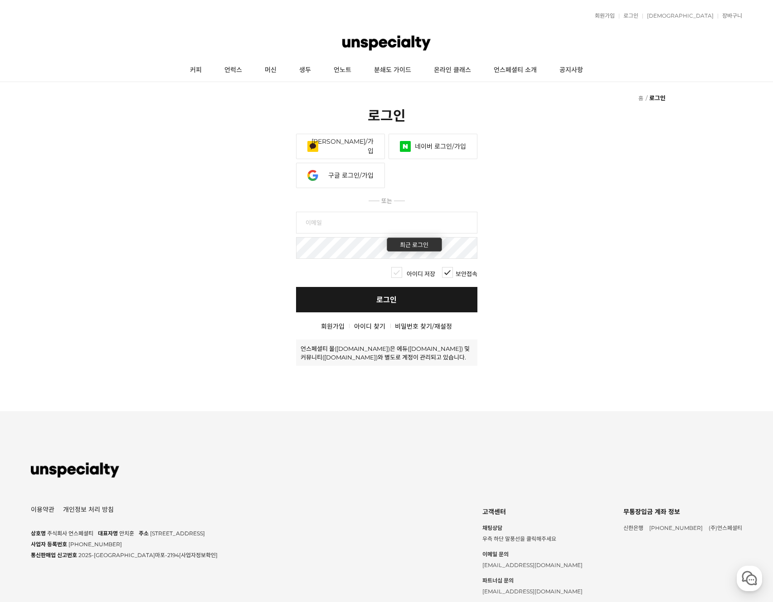
click at [316, 223] on input "text" at bounding box center [386, 223] width 181 height 22
type input "ㅇ"
type input "hakik029@naver.com"
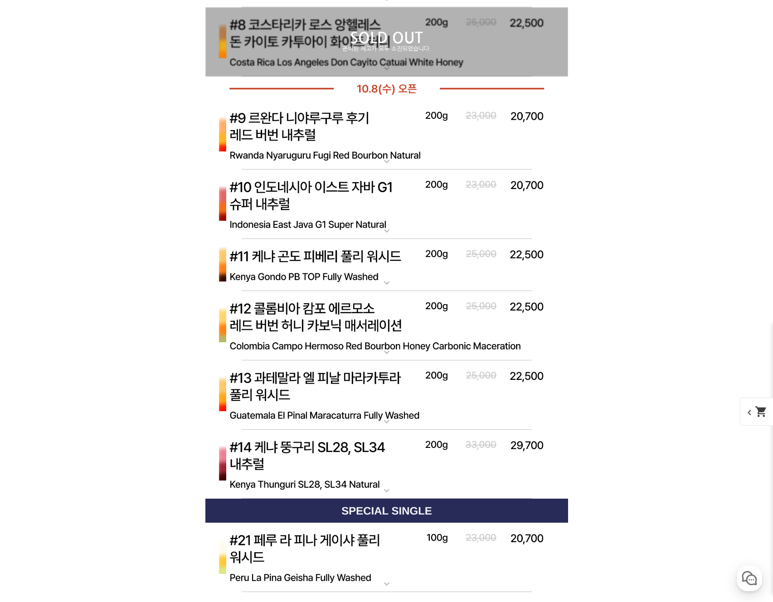
scroll to position [3539, 0]
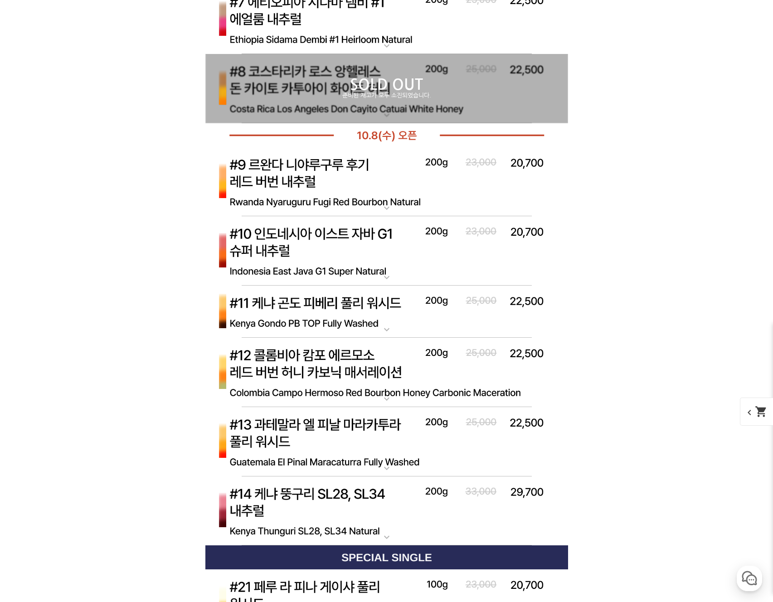
click at [390, 511] on img at bounding box center [386, 511] width 363 height 70
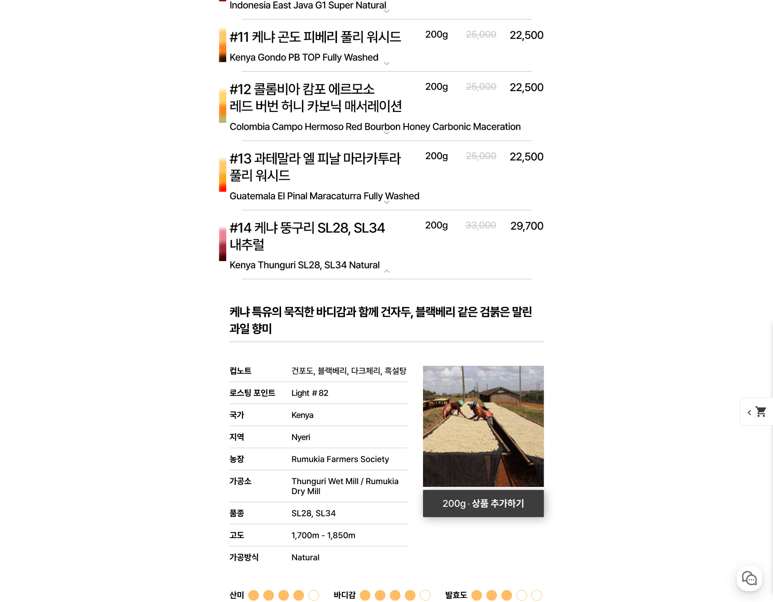
click at [492, 509] on rect at bounding box center [482, 503] width 121 height 27
select select "[10.8 오픈] #14 케냐 뚱구리 SL28 SL34 내추럴"
select select "200g"
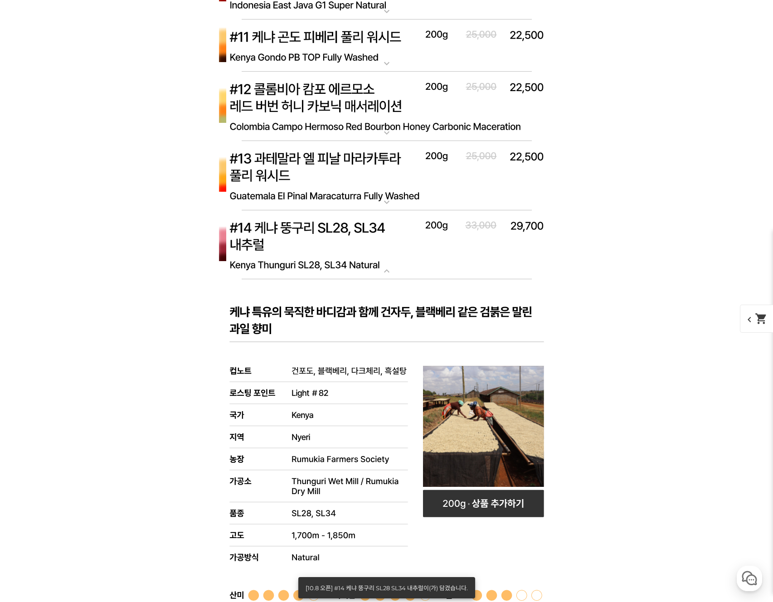
scroll to position [3622, 0]
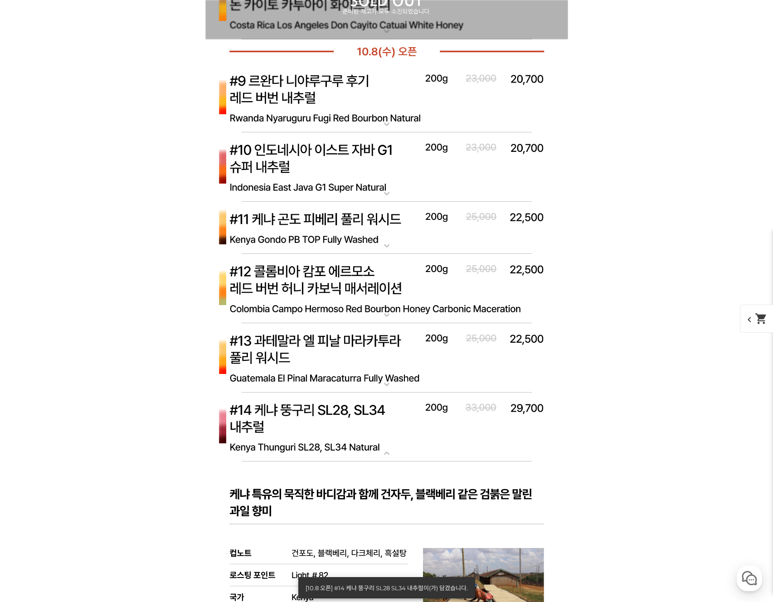
click at [333, 427] on img at bounding box center [386, 428] width 363 height 70
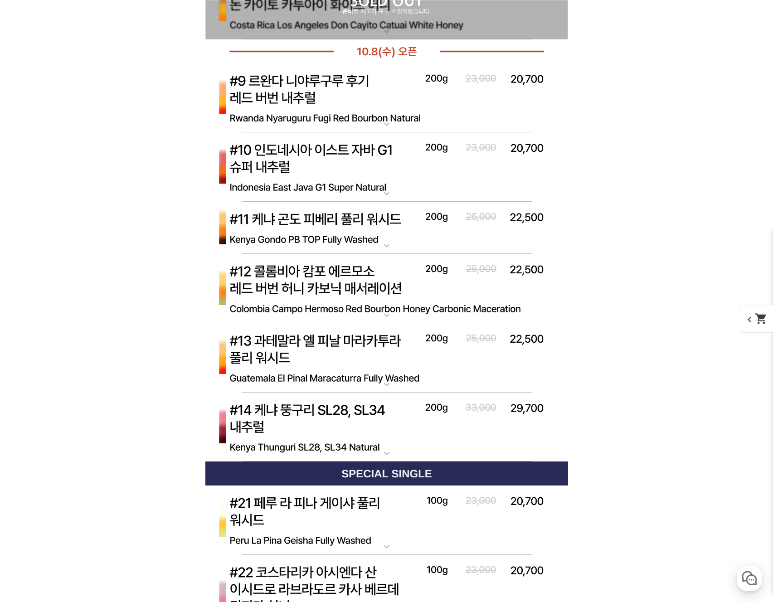
click at [396, 280] on img at bounding box center [386, 289] width 363 height 70
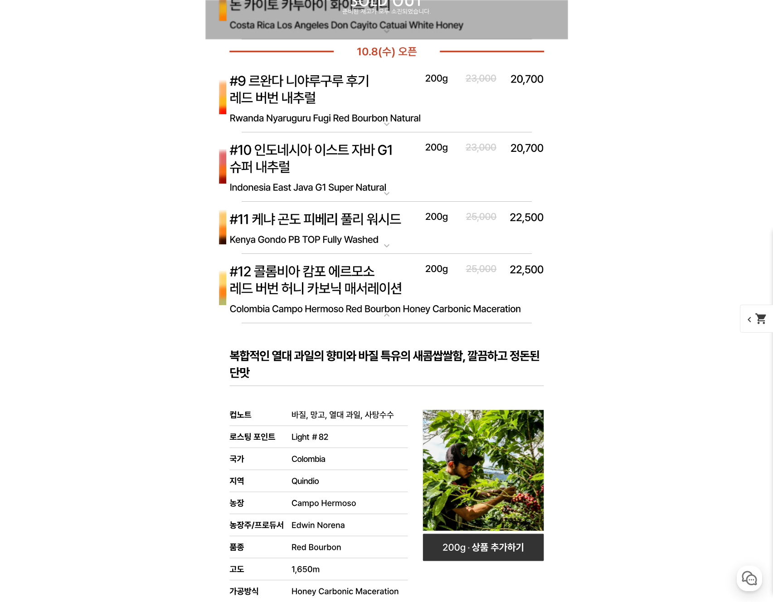
scroll to position [3828, 0]
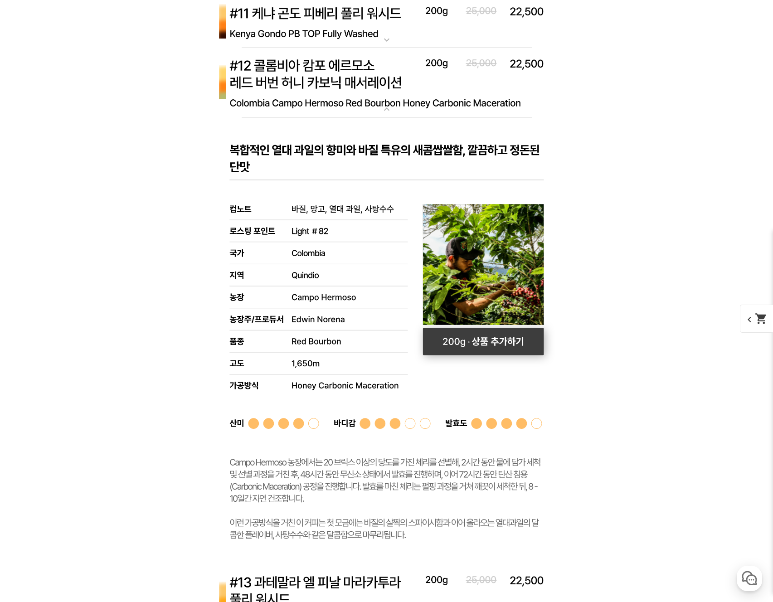
click at [495, 340] on rect at bounding box center [482, 341] width 121 height 27
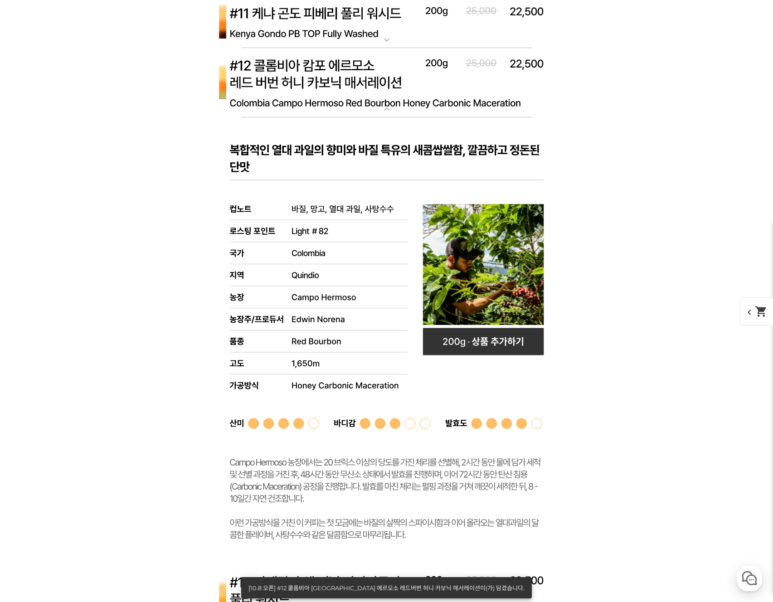
click at [424, 102] on img at bounding box center [386, 83] width 363 height 70
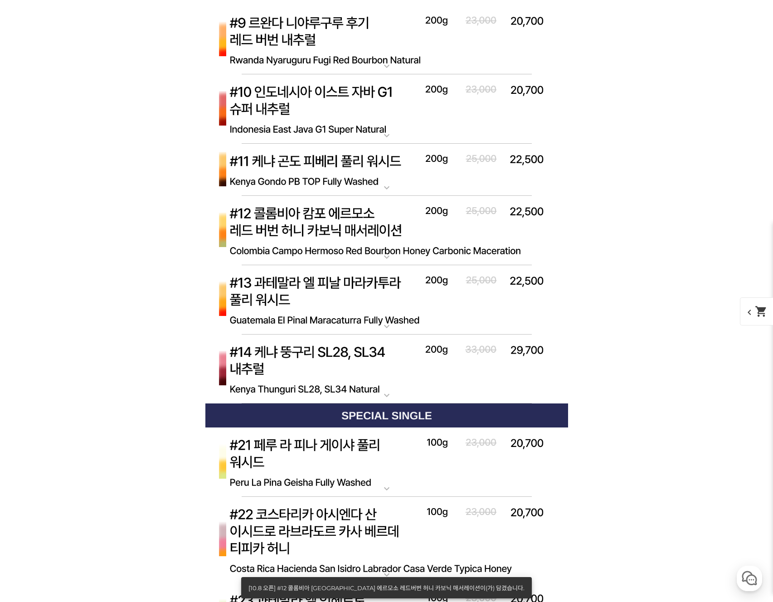
scroll to position [3665, 0]
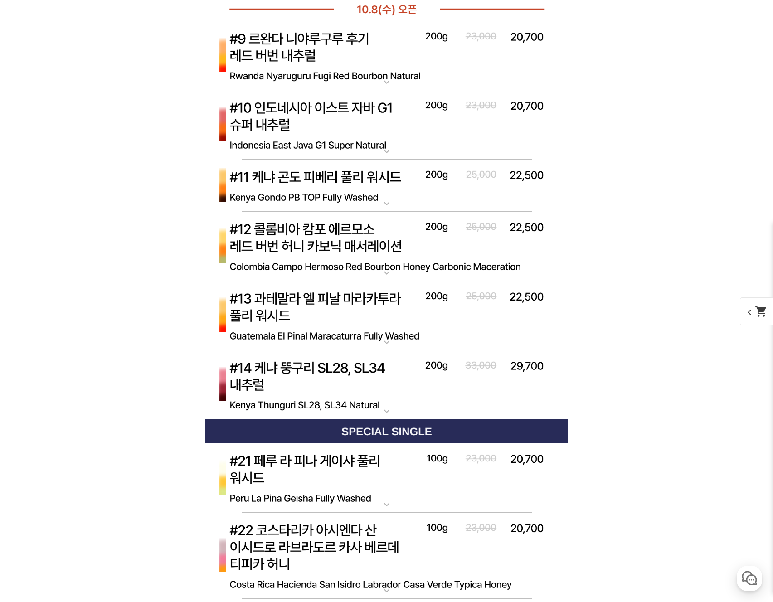
click at [395, 194] on img at bounding box center [386, 186] width 363 height 53
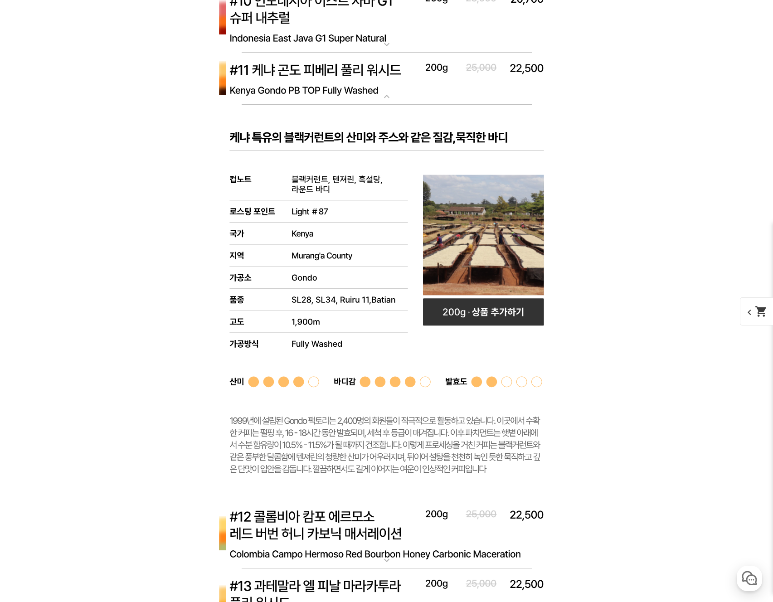
scroll to position [3741, 0]
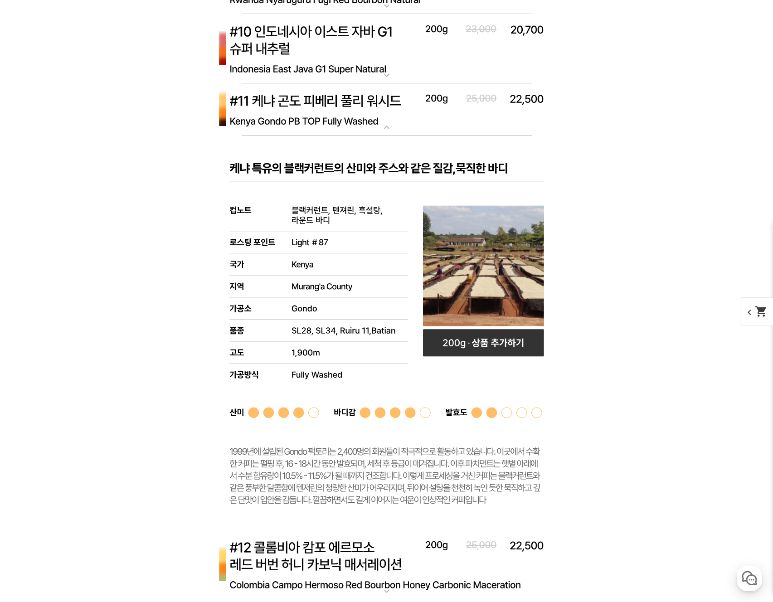
click at [383, 99] on img at bounding box center [386, 109] width 363 height 53
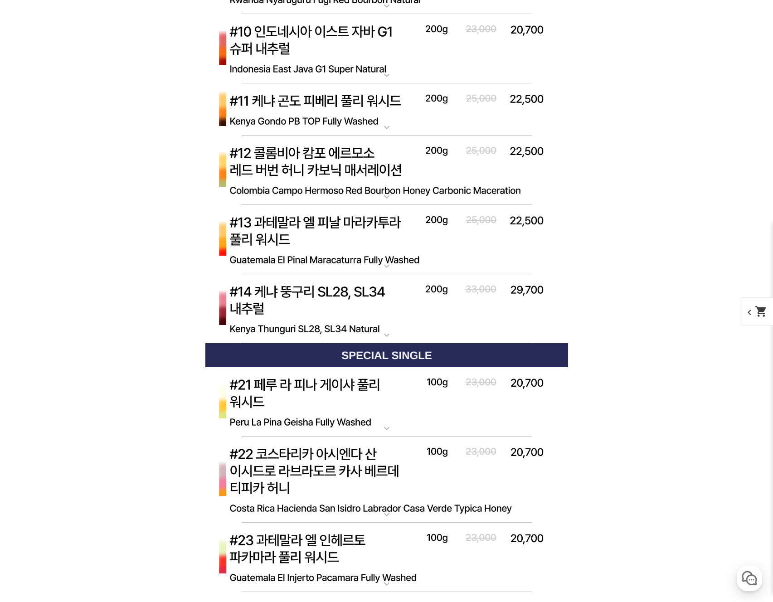
click at [382, 53] on img at bounding box center [386, 49] width 363 height 70
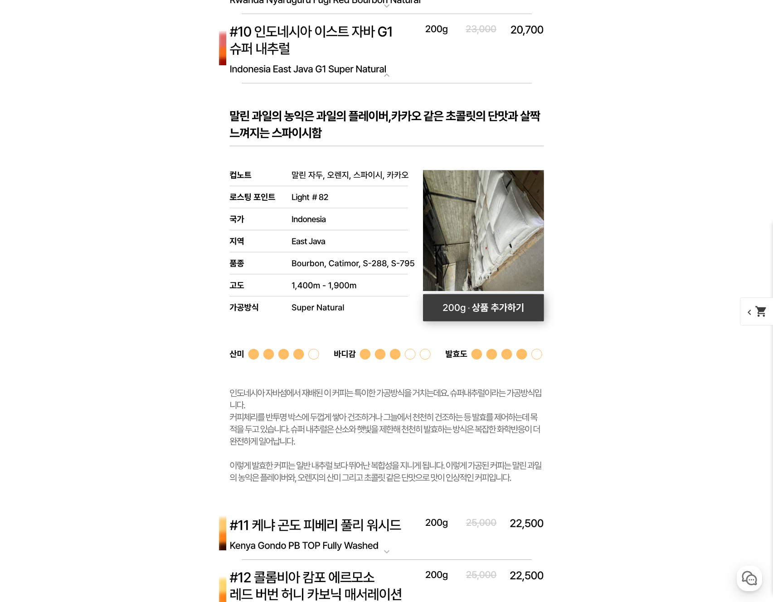
click at [468, 298] on rect at bounding box center [483, 307] width 121 height 27
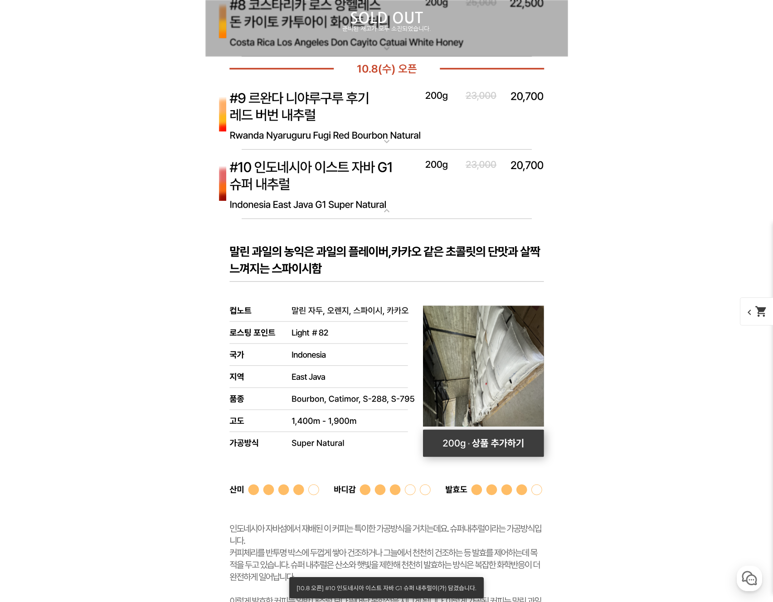
scroll to position [3559, 0]
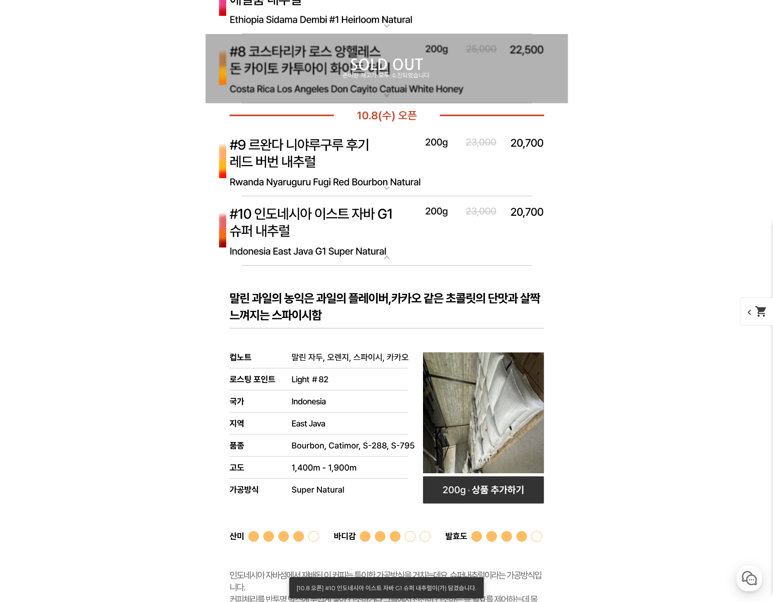
click at [409, 242] on img at bounding box center [386, 231] width 363 height 70
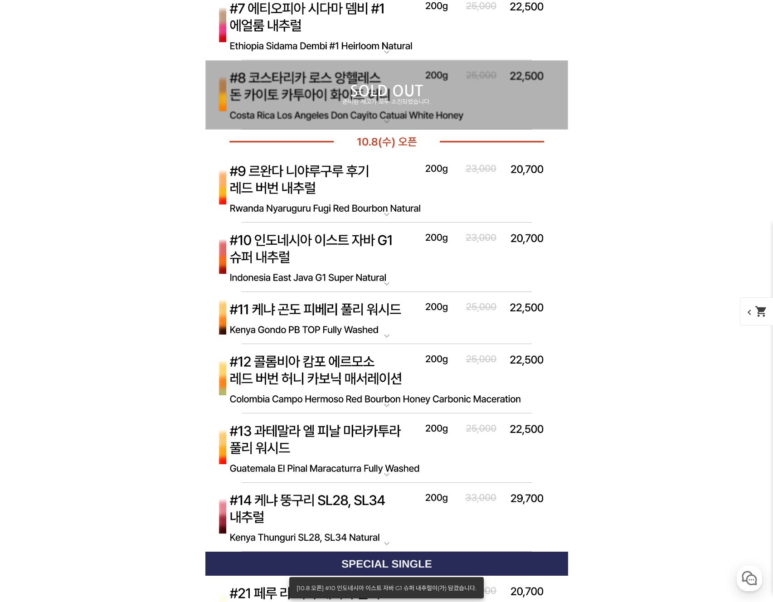
scroll to position [3430, 0]
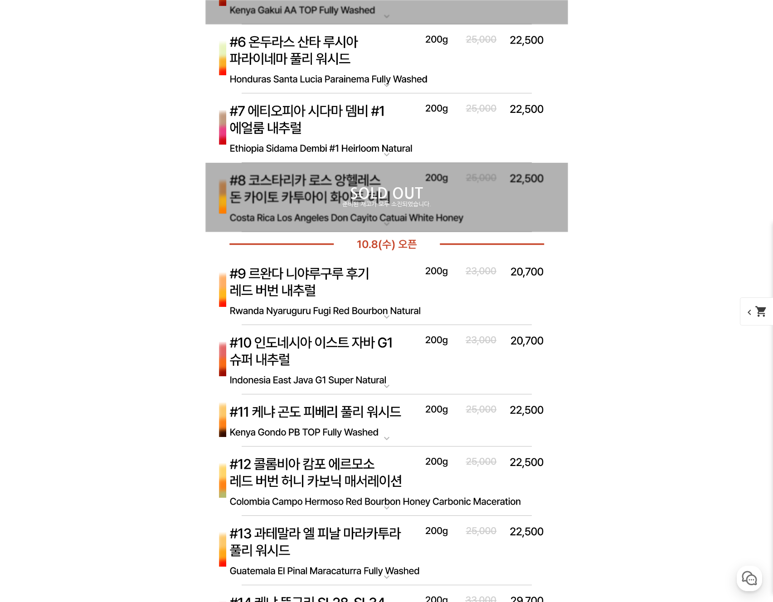
click at [751, 308] on span "chevron_left shopping_cart" at bounding box center [763, 311] width 47 height 28
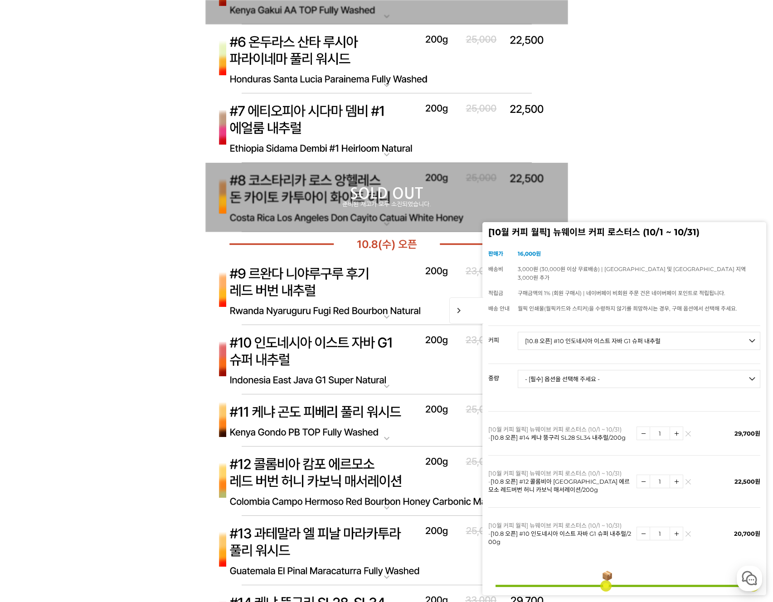
scroll to position [88, 0]
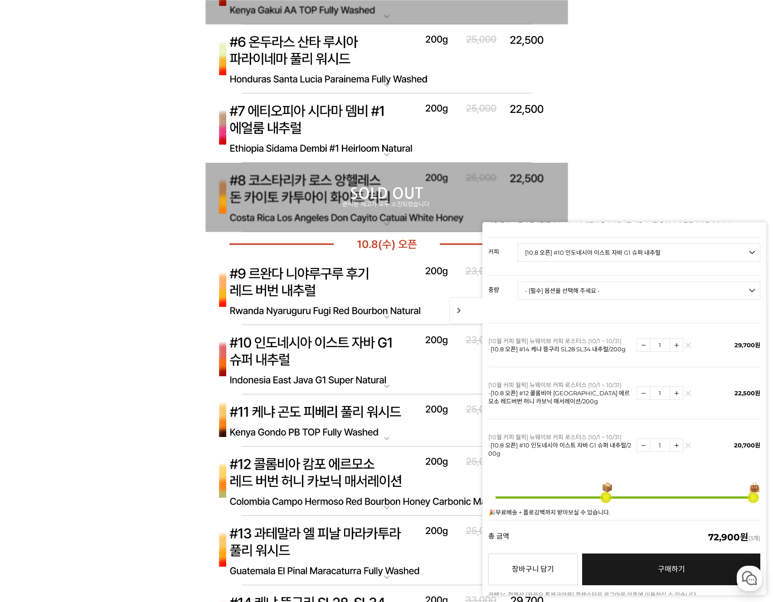
click at [423, 292] on img at bounding box center [386, 291] width 363 height 70
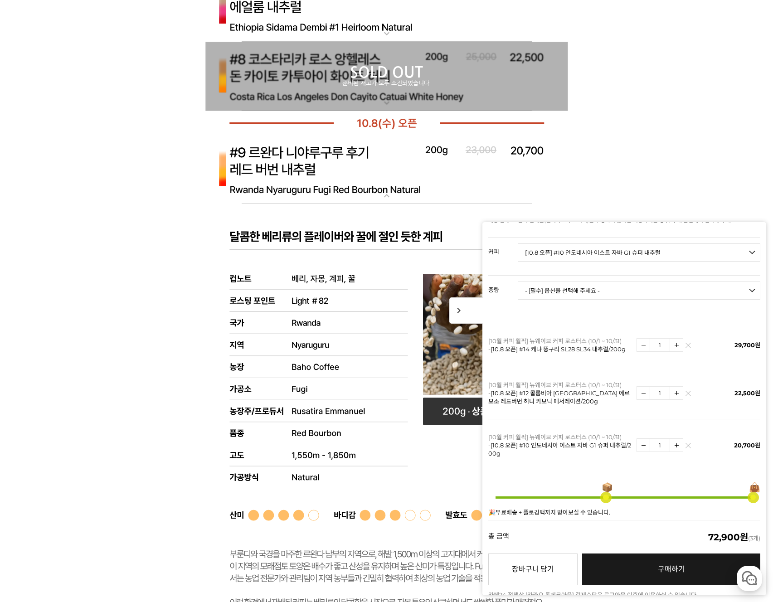
scroll to position [3557, 0]
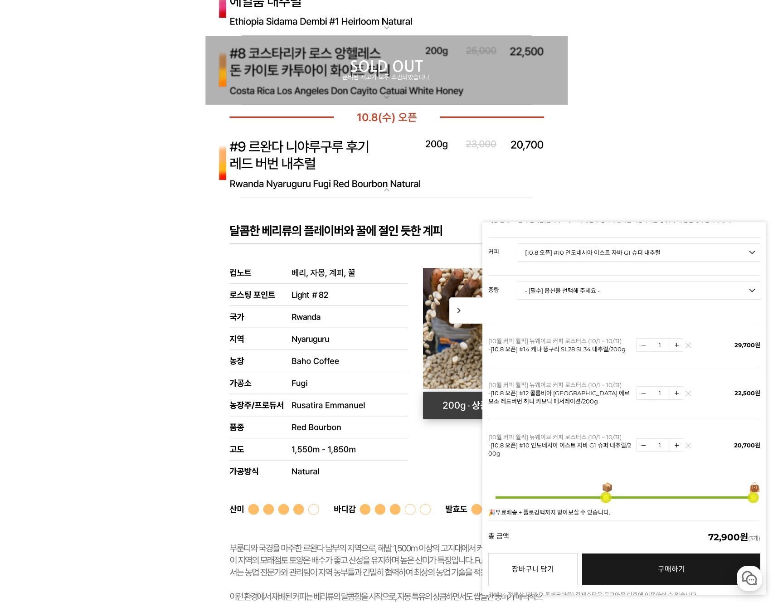
click at [457, 402] on rect at bounding box center [482, 405] width 121 height 27
select select "[10.8 오픈] #9 르완다 니야루구루 후기 레드 버번 내추럴"
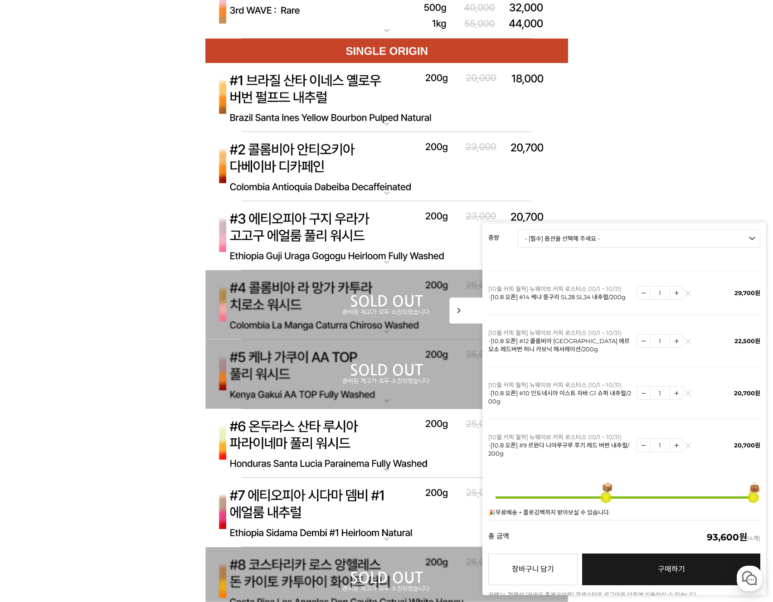
scroll to position [3083, 0]
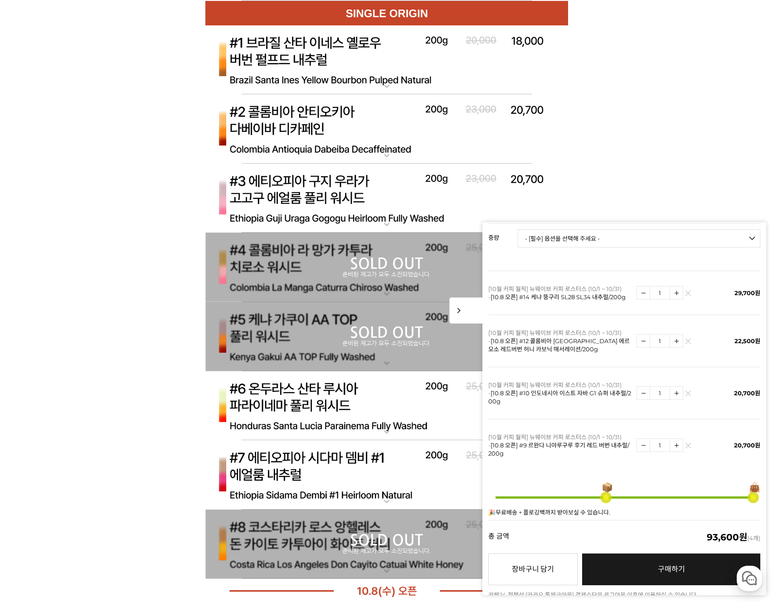
click at [666, 565] on span "구매하기" at bounding box center [671, 569] width 27 height 9
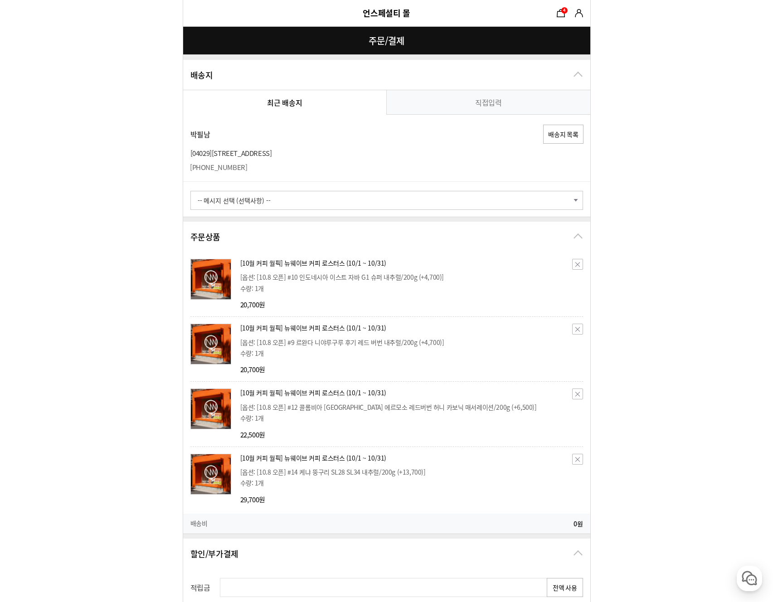
drag, startPoint x: 313, startPoint y: 150, endPoint x: 387, endPoint y: 154, distance: 73.5
click at [272, 151] on span "[STREET_ADDRESS]" at bounding box center [242, 153] width 60 height 10
click at [388, 154] on p "[ 04029 ] [STREET_ADDRESS]" at bounding box center [386, 153] width 393 height 11
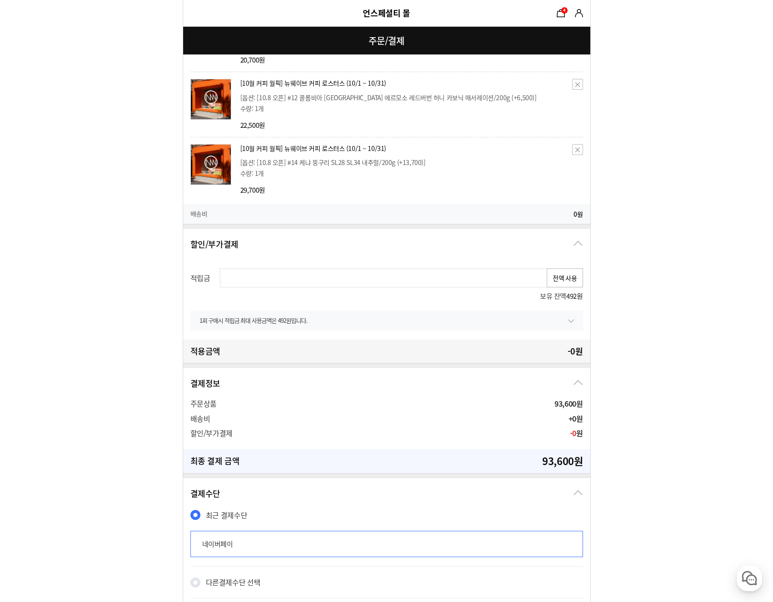
scroll to position [450, 0]
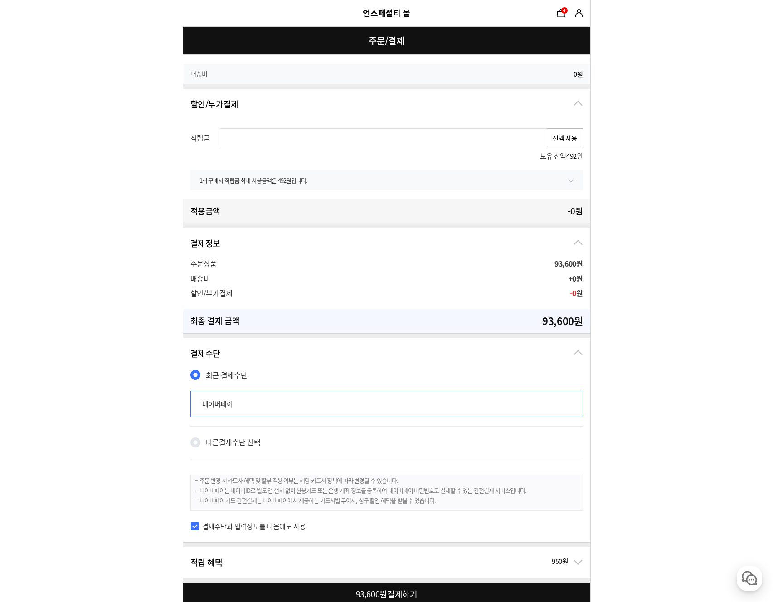
click at [568, 136] on button "전액 사용" at bounding box center [565, 137] width 36 height 19
type input "492"
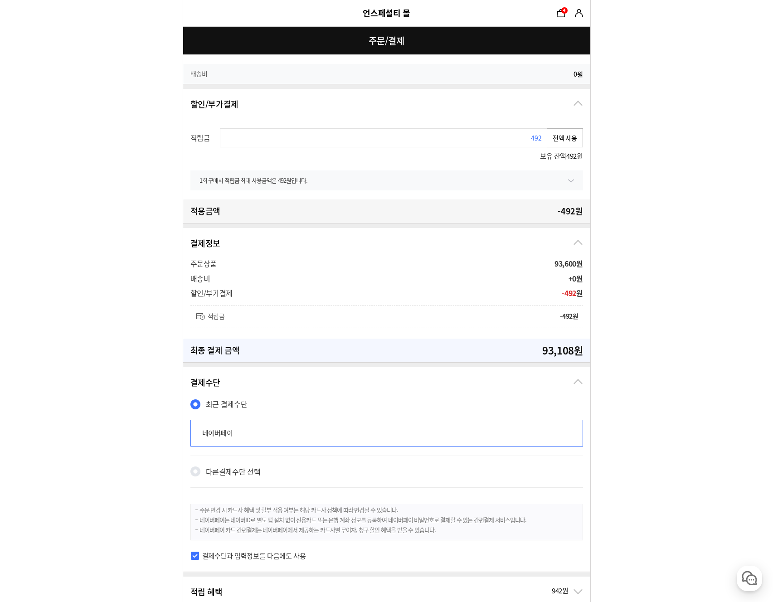
scroll to position [549, 0]
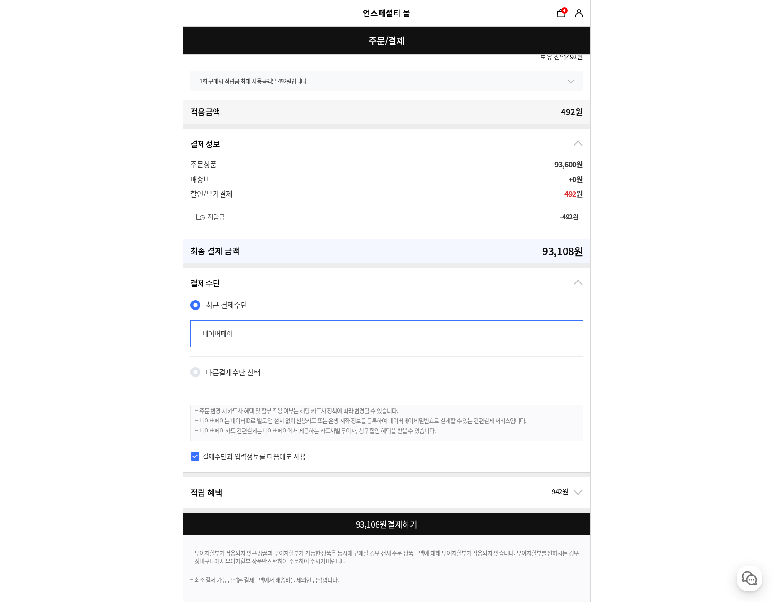
click at [220, 329] on div "네이버페이" at bounding box center [386, 333] width 393 height 26
click at [403, 531] on div at bounding box center [388, 524] width 411 height 23
checkbox input "true"
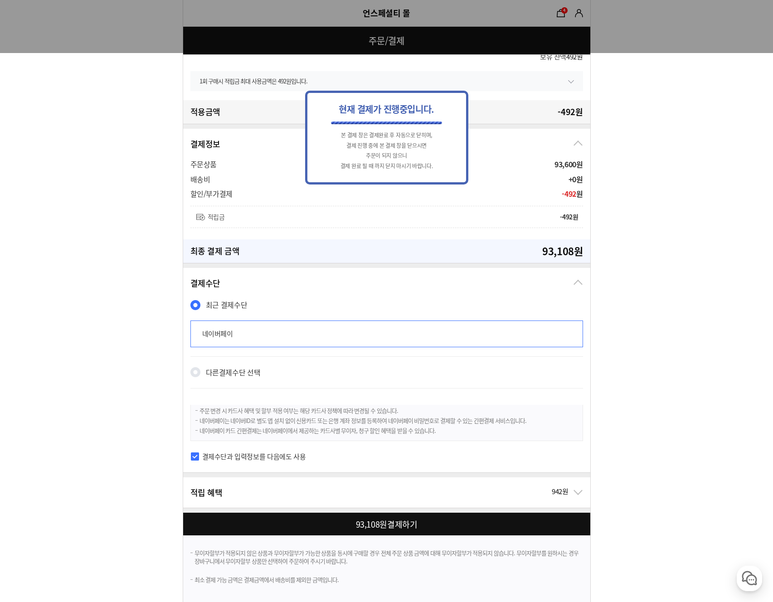
scroll to position [0, 0]
